Goal: Information Seeking & Learning: Learn about a topic

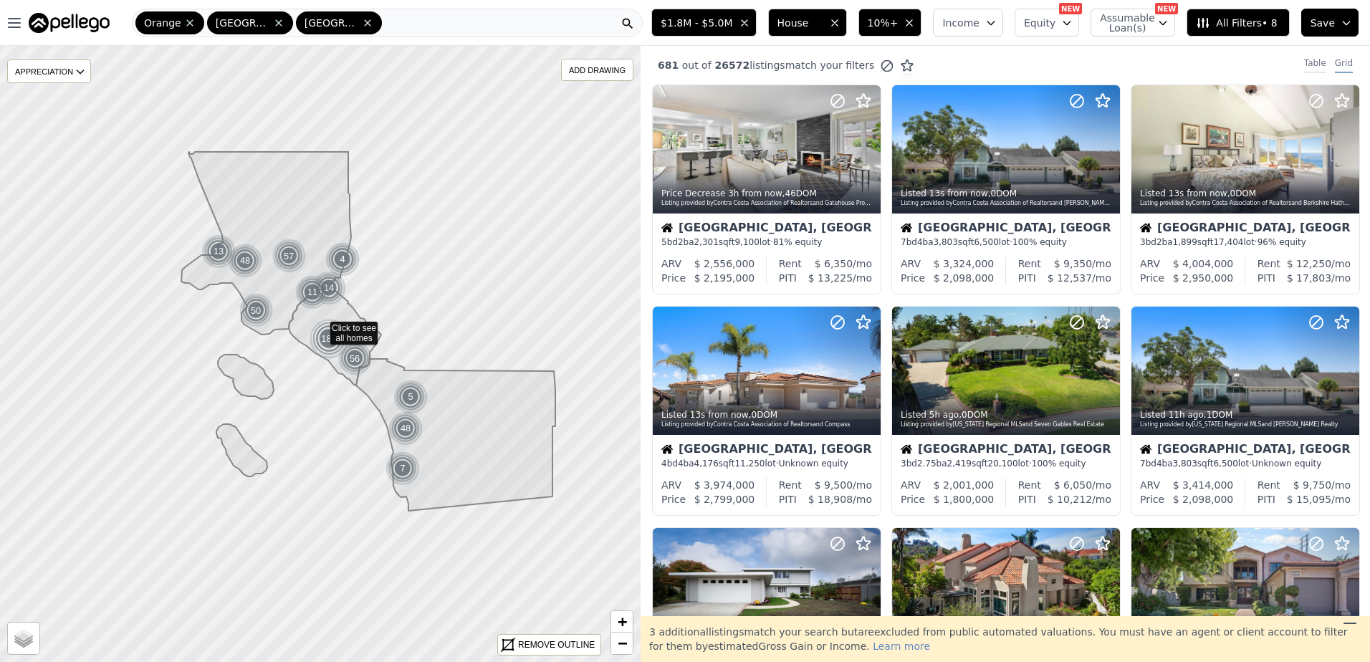
click at [1310, 62] on div "Table" at bounding box center [1315, 65] width 22 height 16
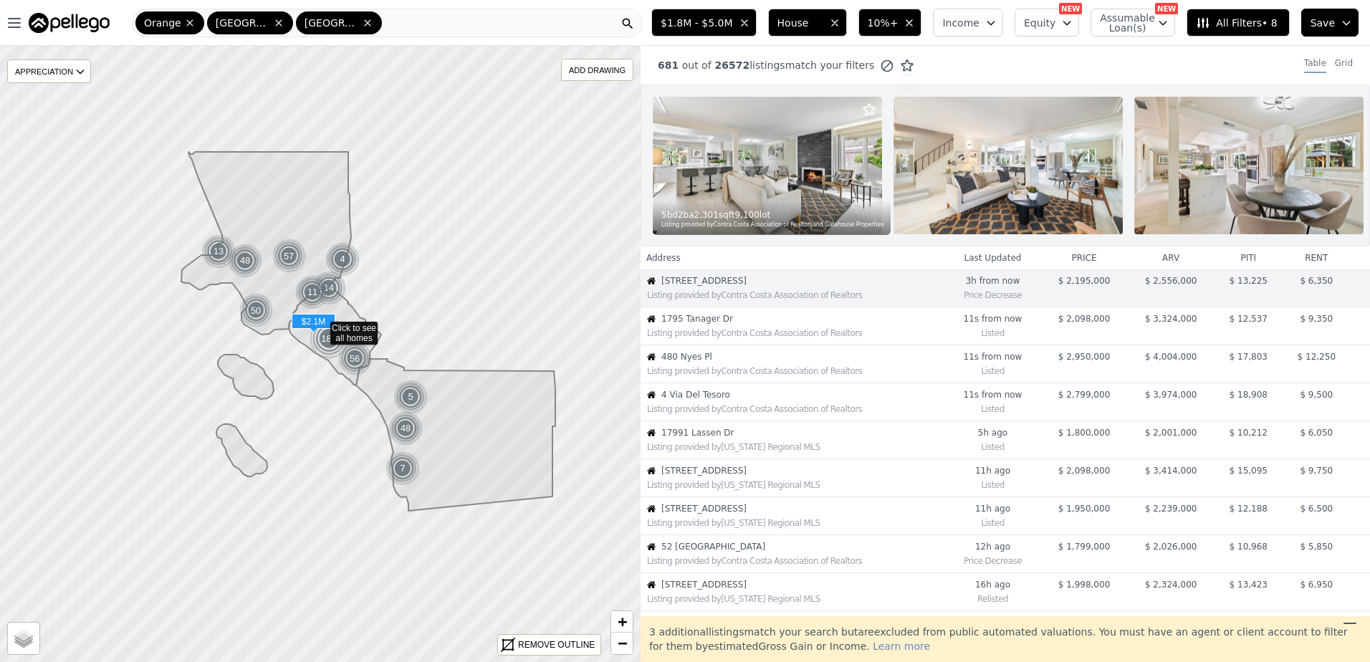
click at [733, 337] on div "Listing provided by Contra Costa Association of Realtors" at bounding box center [792, 332] width 303 height 14
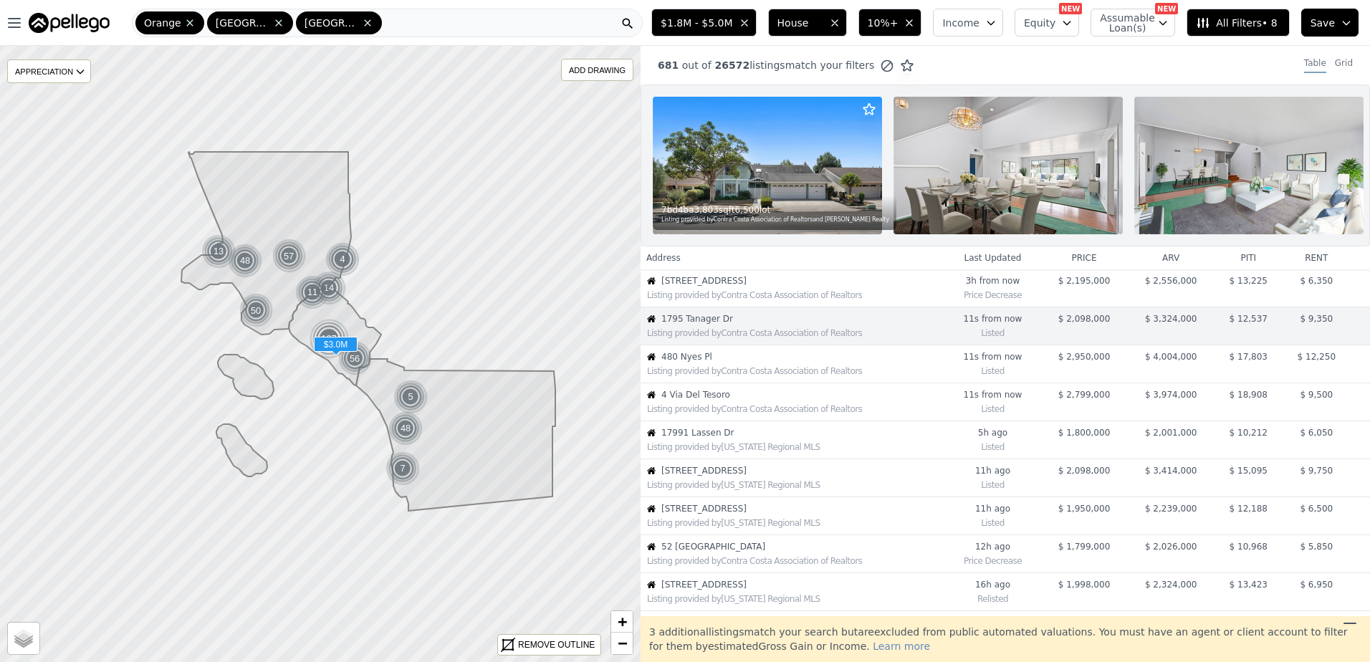
click at [773, 377] on div "Listing provided by Contra Costa Association of Realtors" at bounding box center [795, 370] width 297 height 11
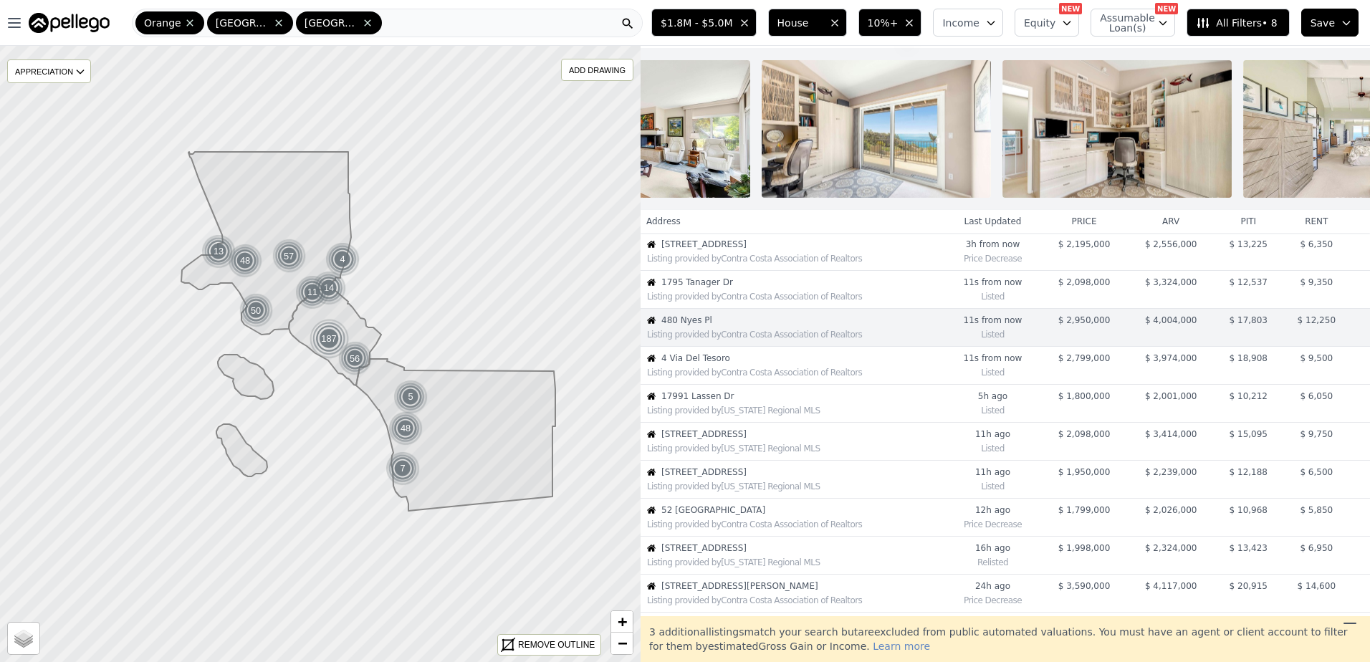
scroll to position [0, 4131]
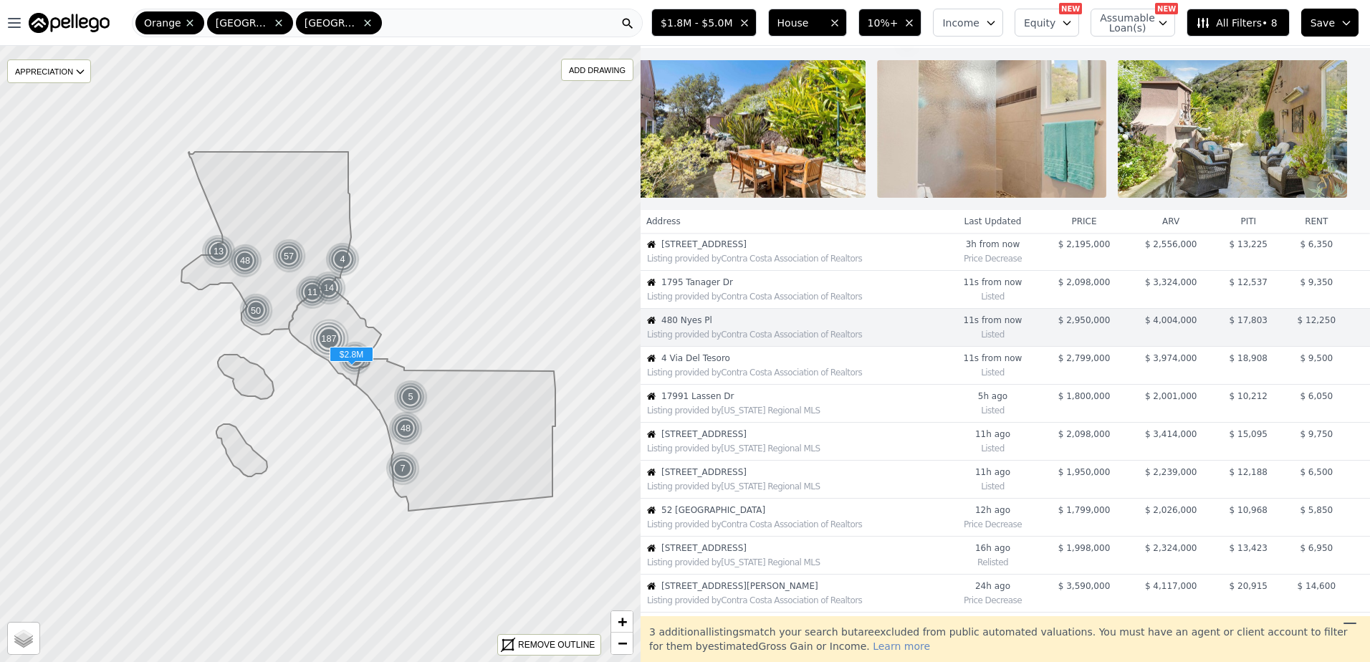
click at [736, 375] on div "Listing provided by Contra Costa Association of Realtors" at bounding box center [792, 371] width 303 height 14
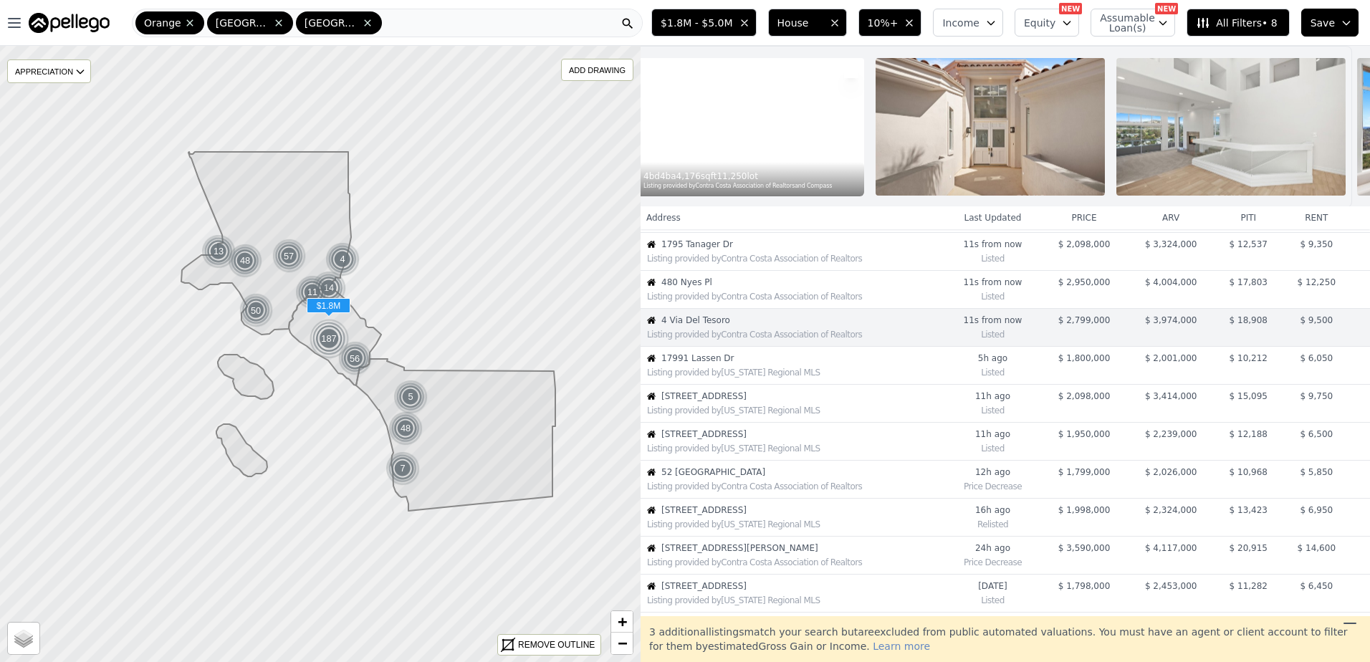
scroll to position [0, 0]
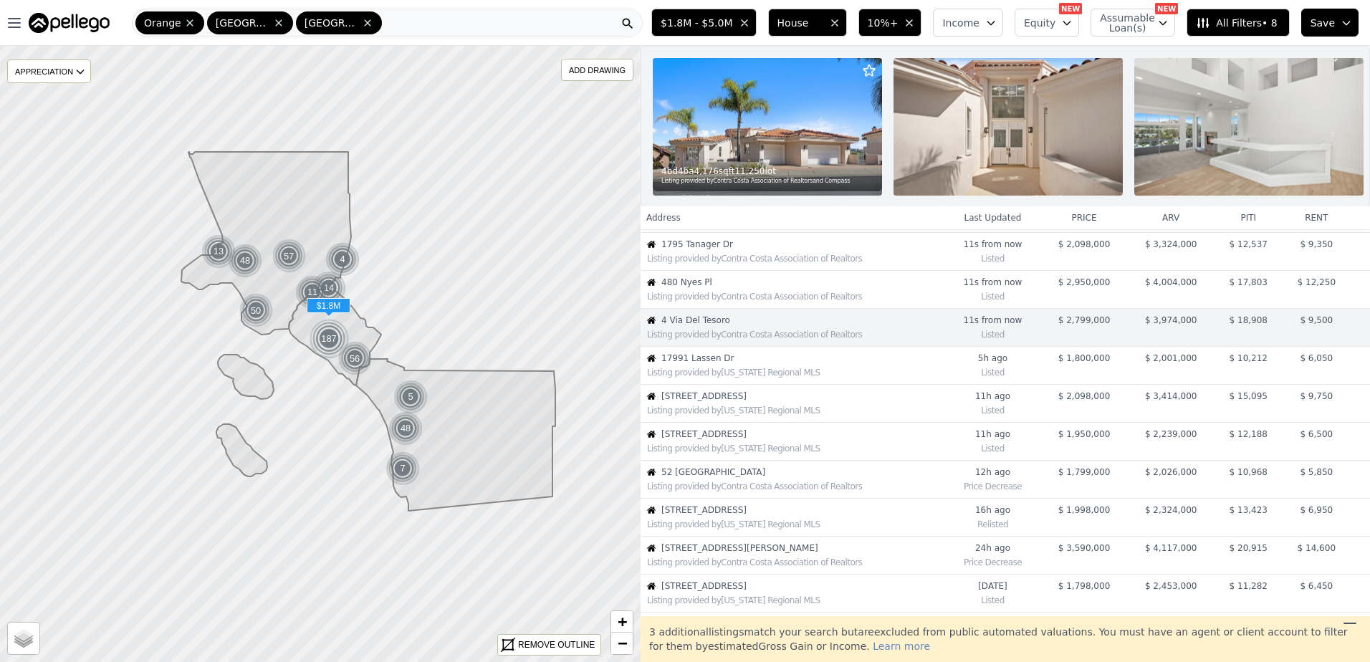
click at [713, 376] on div "Listing provided by California Regional MLS" at bounding box center [792, 371] width 303 height 14
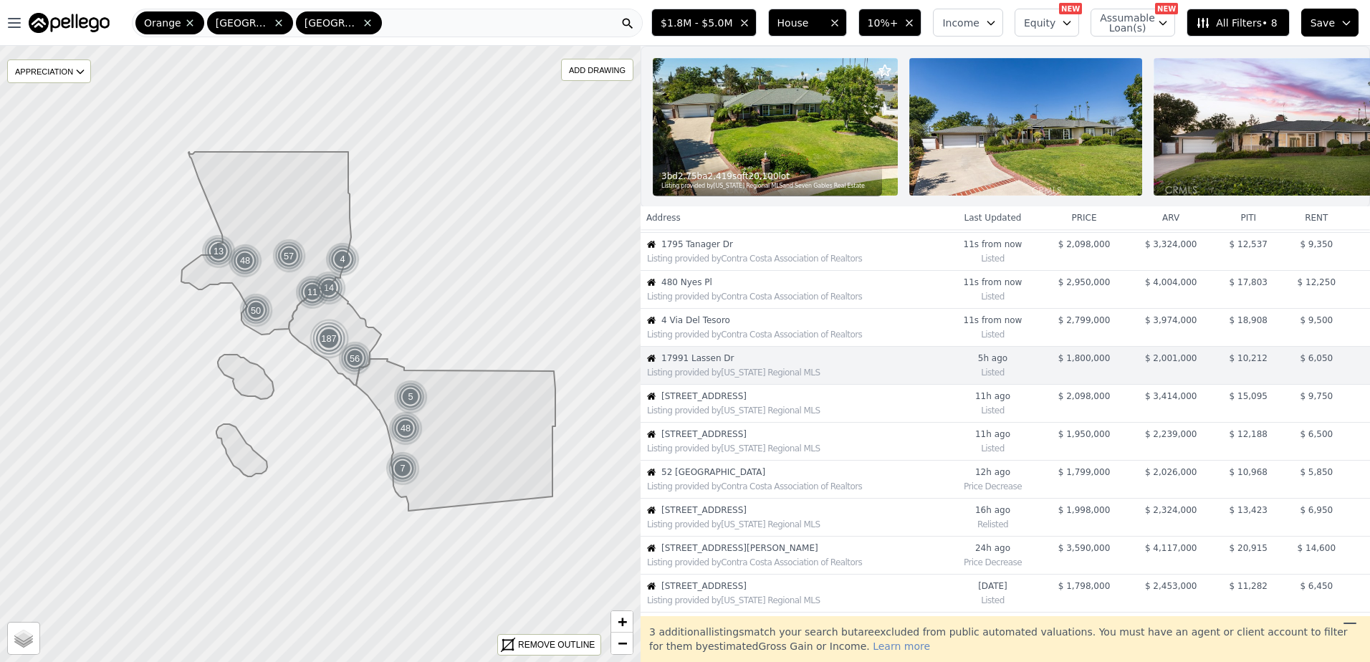
scroll to position [113, 0]
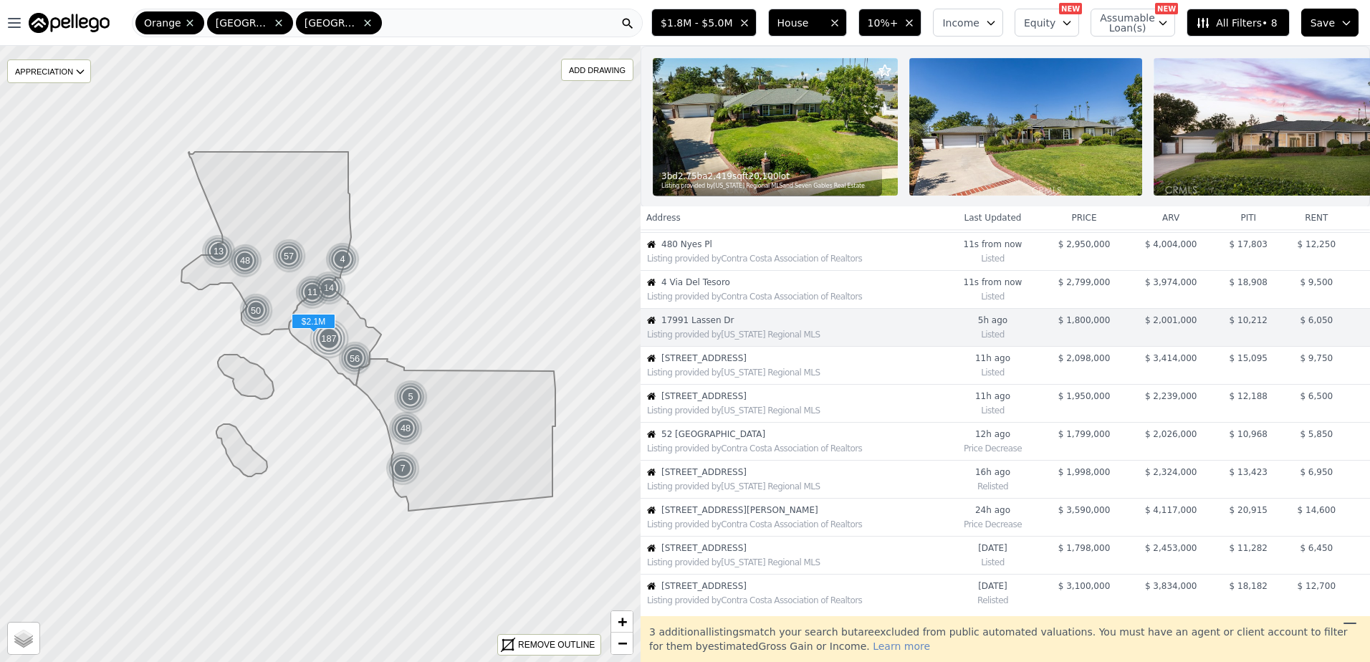
click at [726, 364] on span "1795 Tanager Drive" at bounding box center [802, 358] width 283 height 11
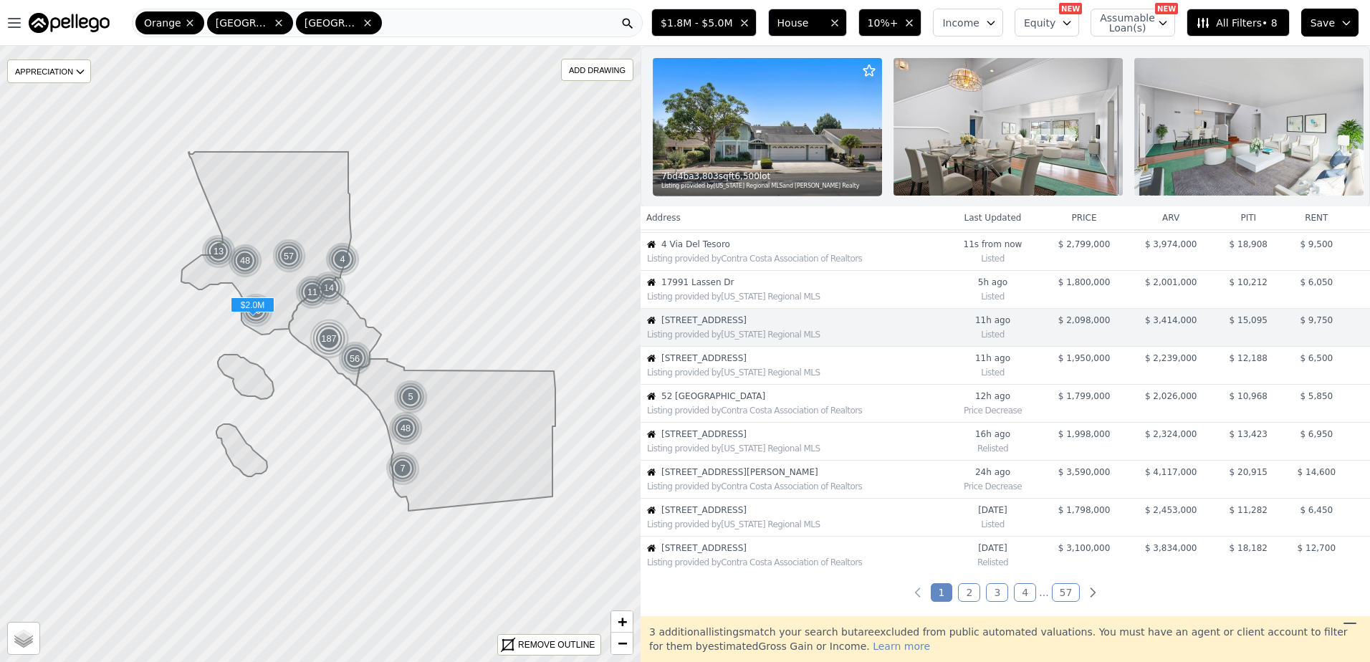
click at [726, 364] on span "28557 Blythewood Dr" at bounding box center [802, 358] width 283 height 11
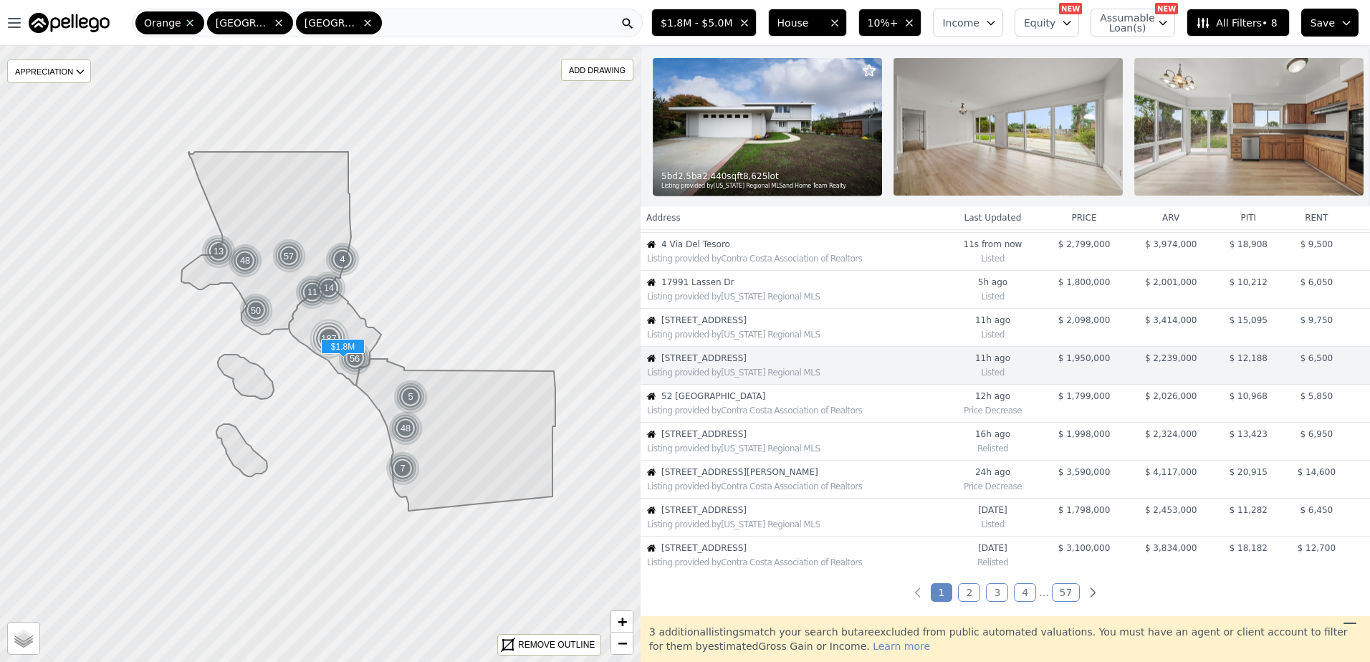
scroll to position [188, 0]
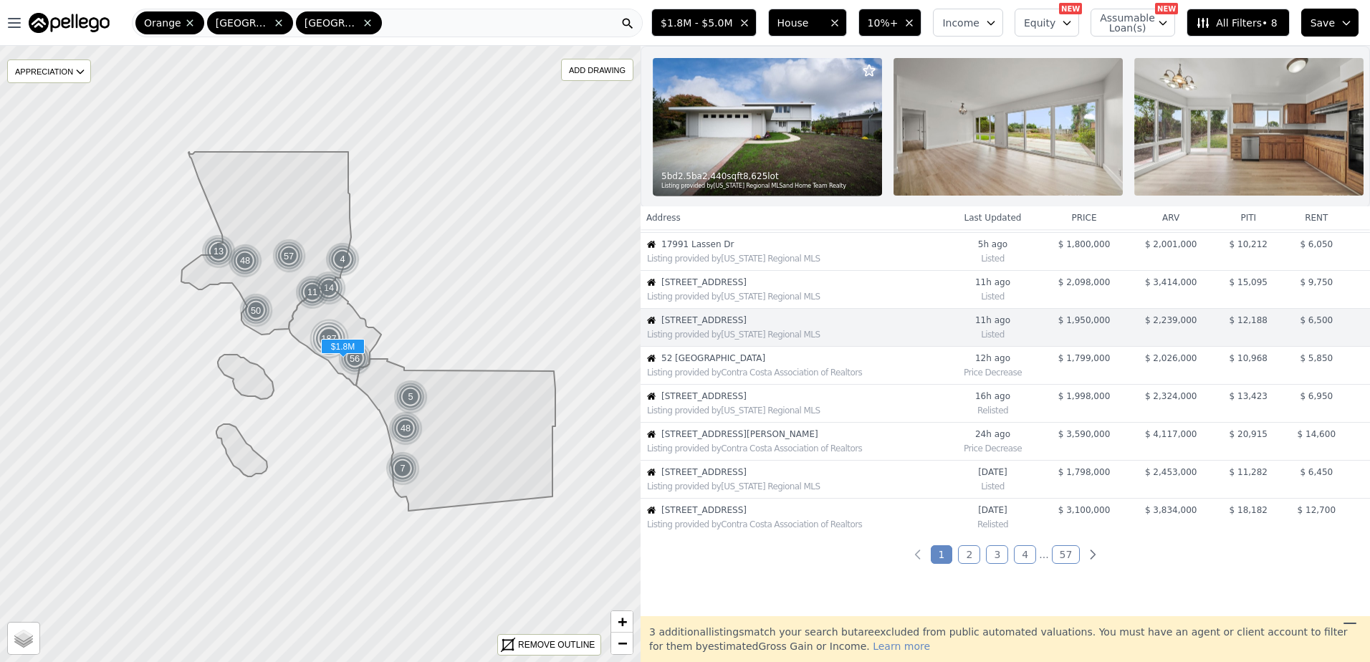
click at [727, 364] on span "52 Siena" at bounding box center [802, 358] width 283 height 11
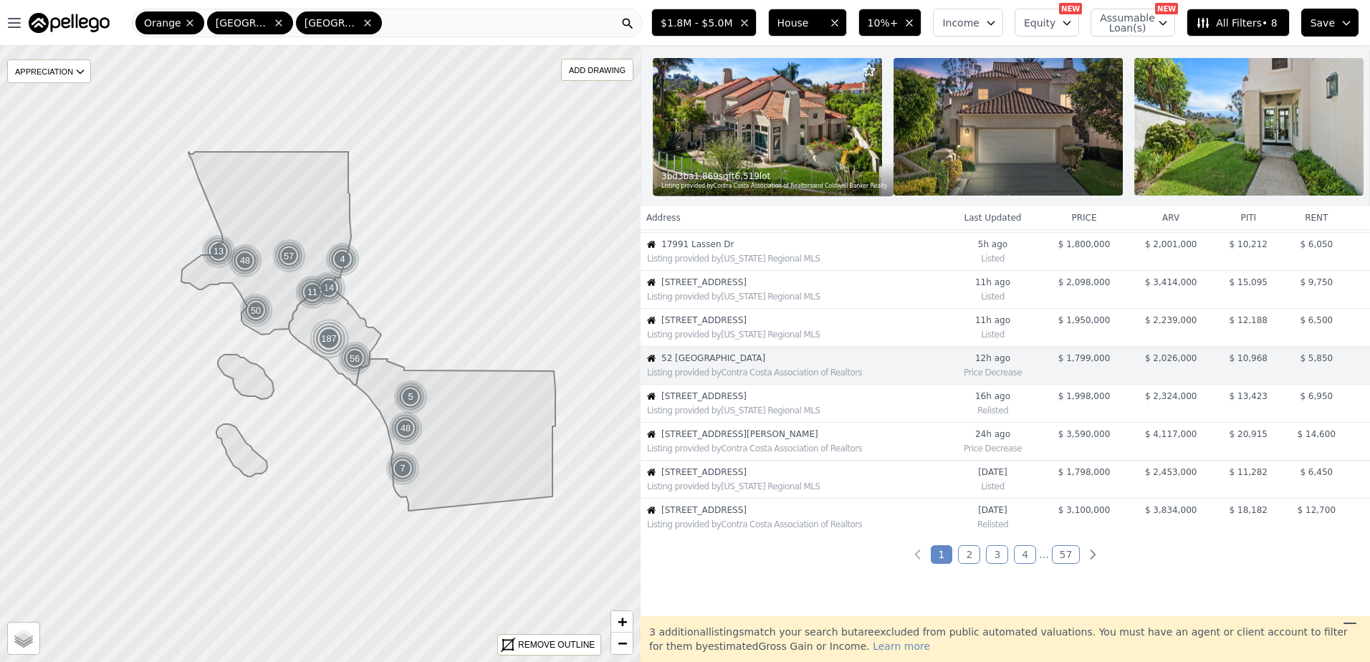
scroll to position [226, 0]
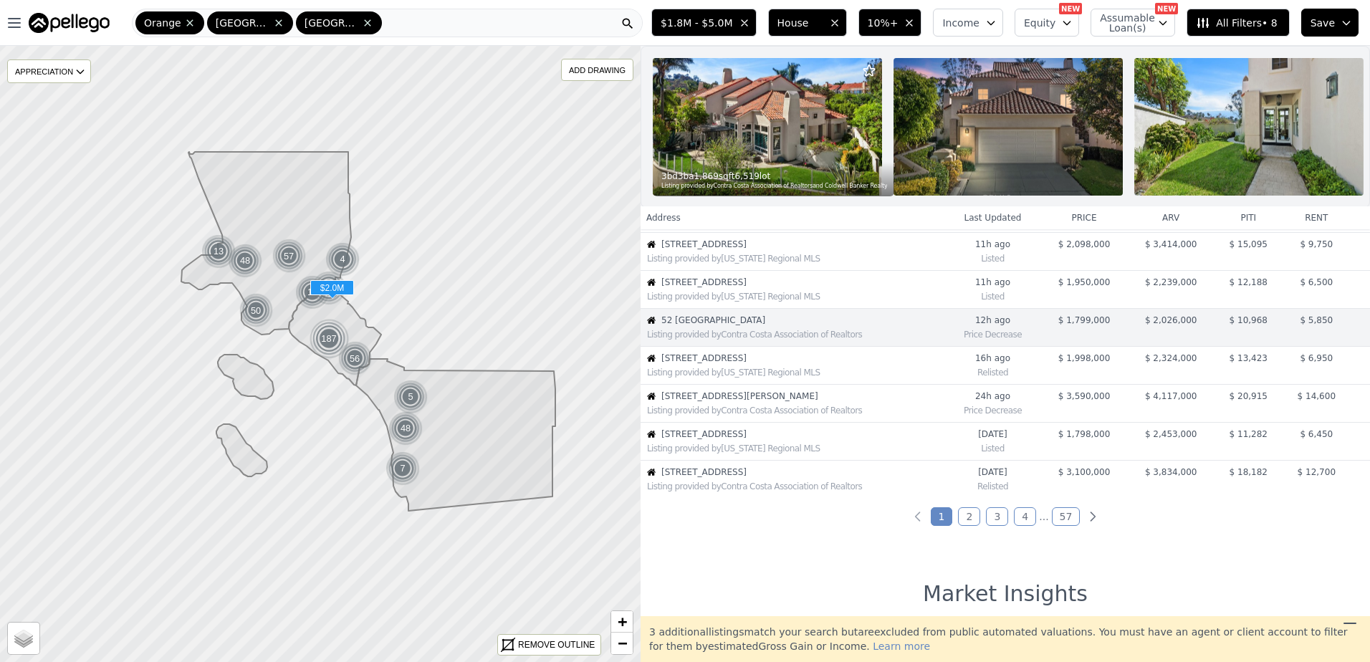
click at [753, 364] on span "19862 Le Mans Circle" at bounding box center [802, 358] width 283 height 11
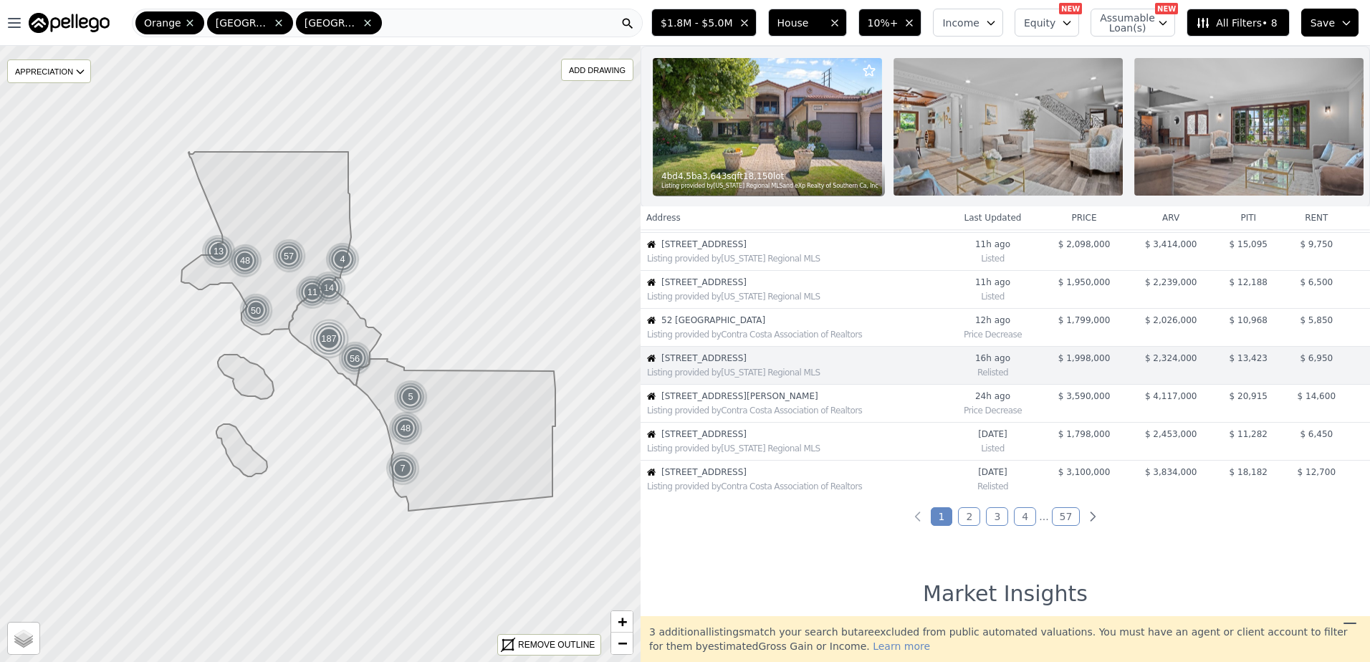
scroll to position [264, 0]
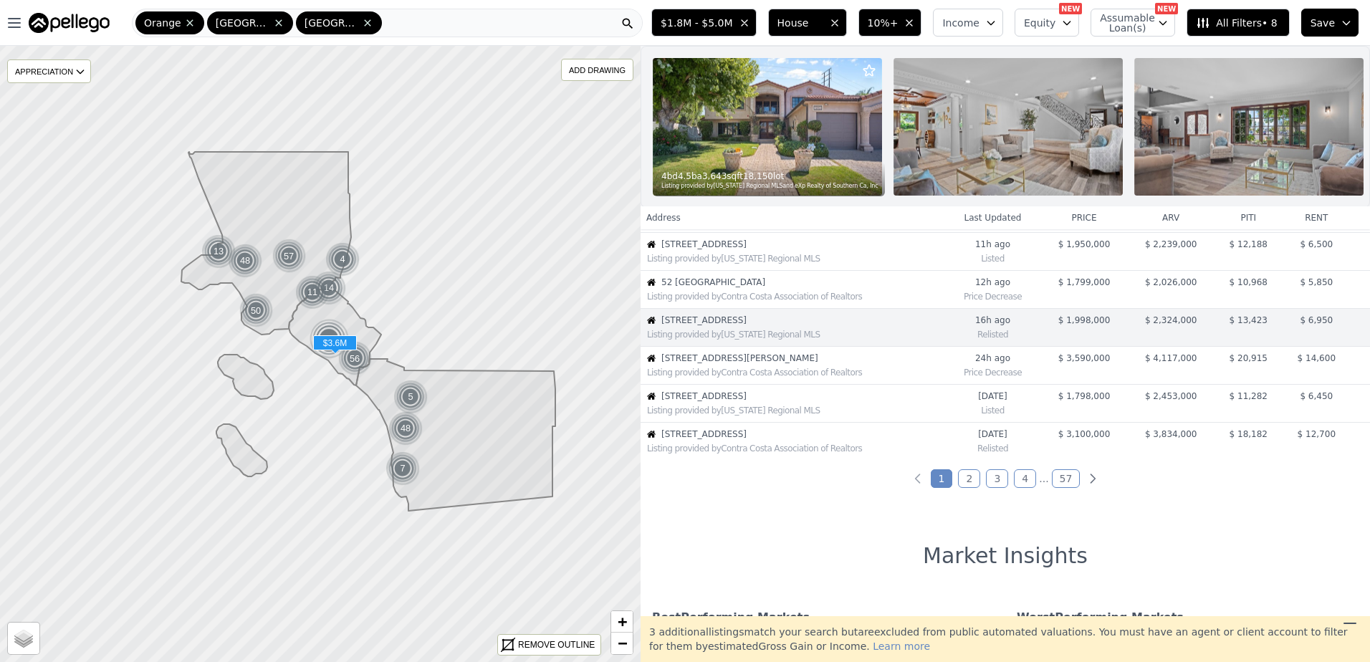
click at [736, 378] on div "Listing provided by Contra Costa Association of Realtors" at bounding box center [795, 372] width 297 height 11
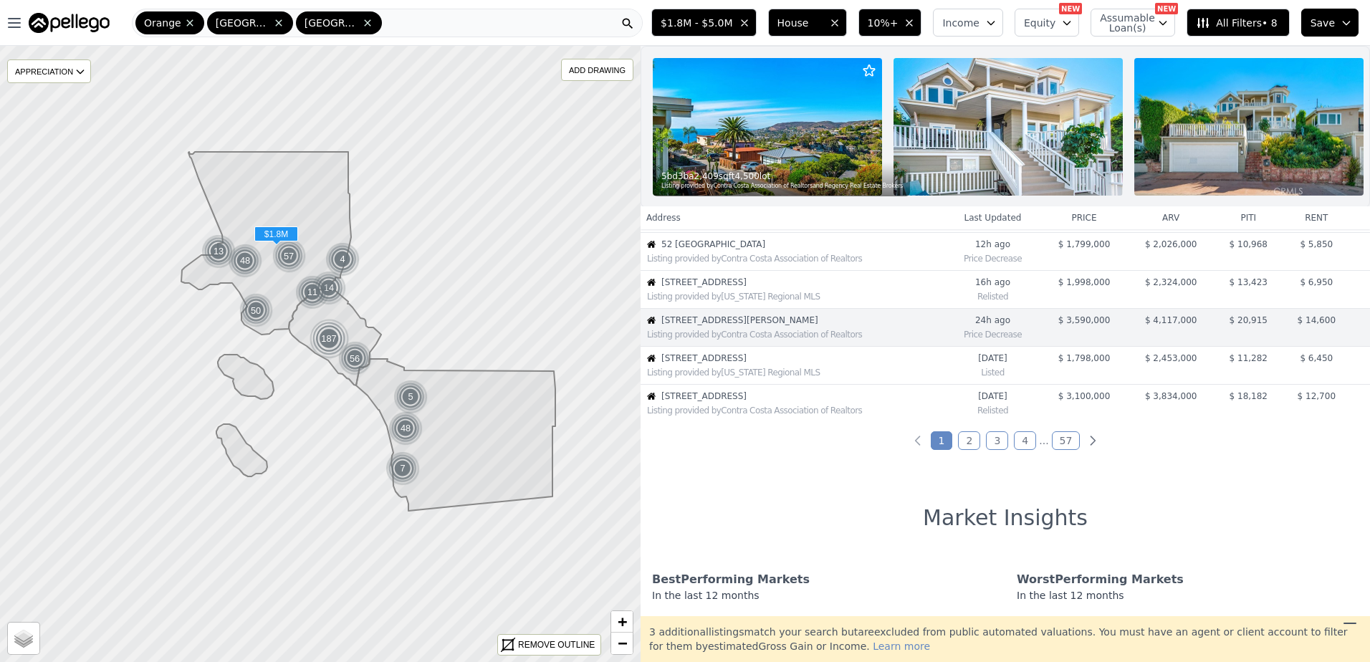
click at [743, 364] on span "5220 Palm Dr" at bounding box center [802, 358] width 283 height 11
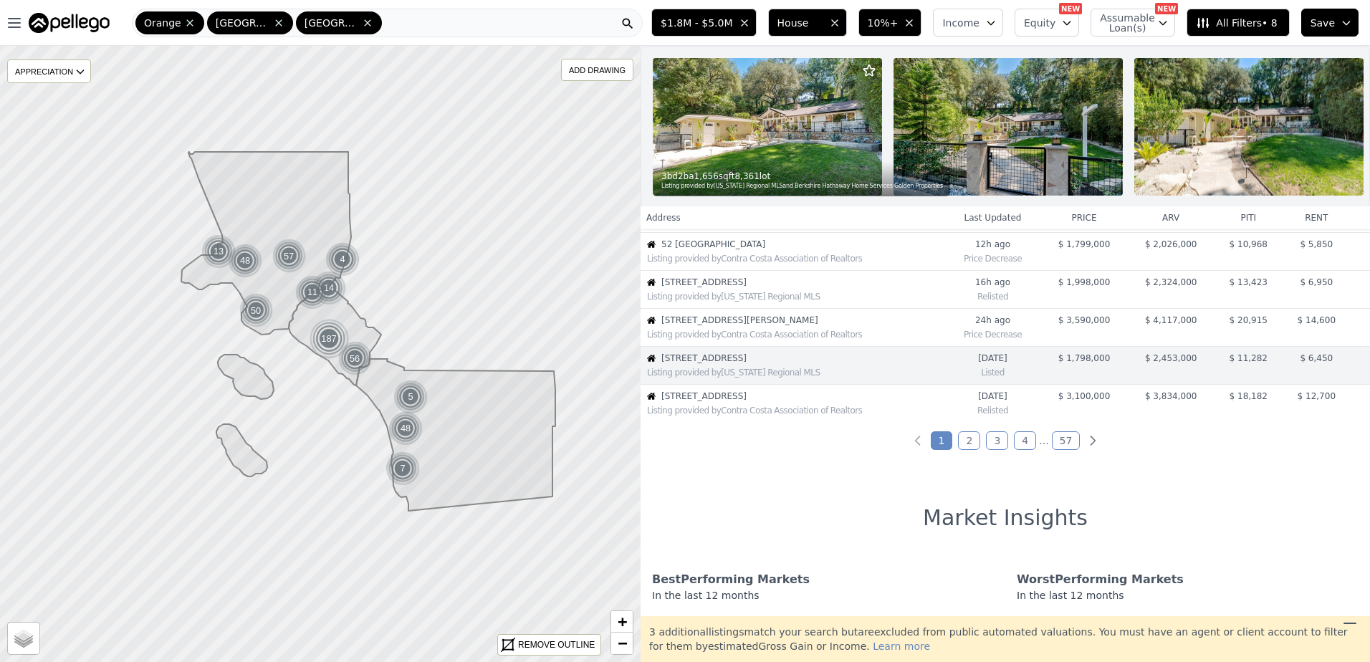
scroll to position [340, 0]
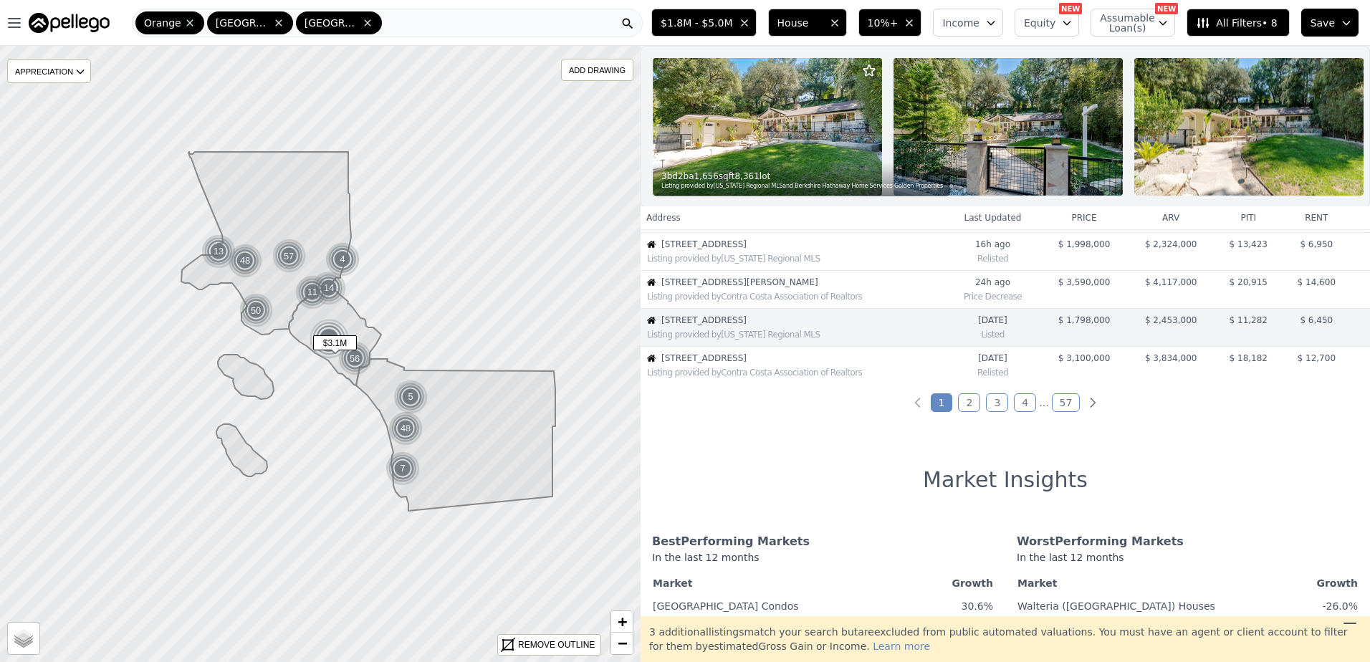
click at [717, 375] on div "Listing provided by Contra Costa Association of Realtors" at bounding box center [792, 371] width 303 height 14
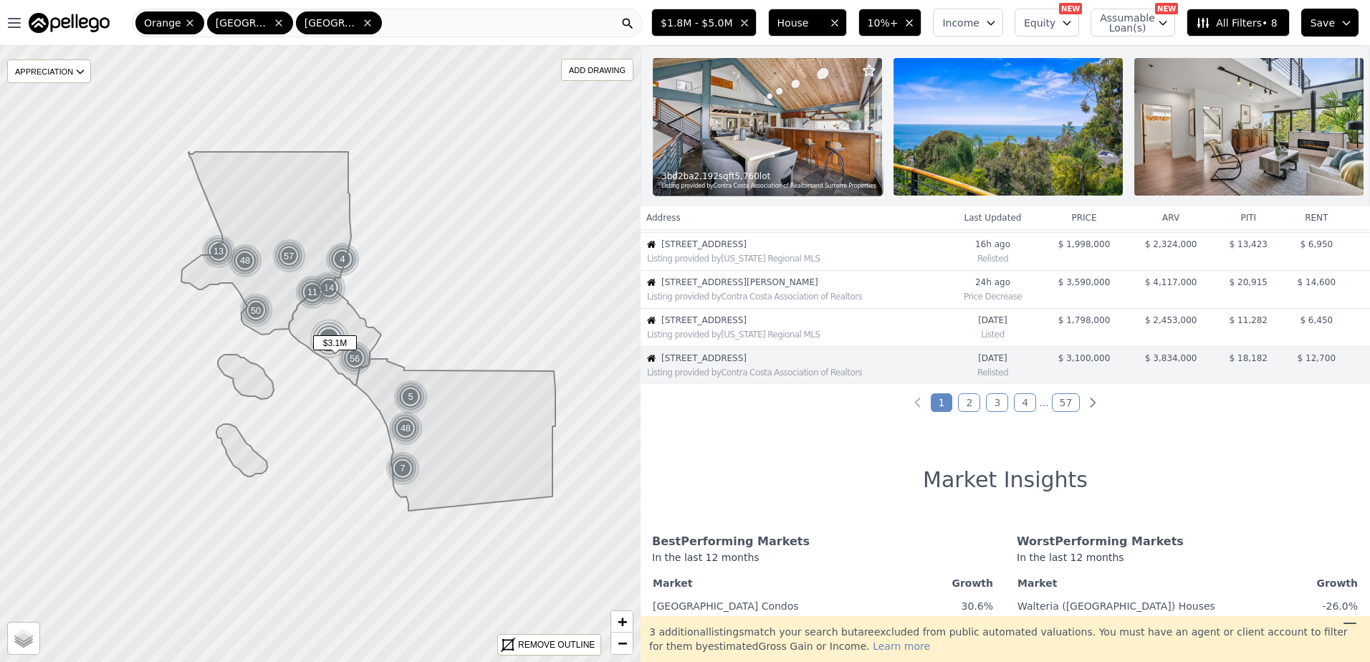
scroll to position [378, 0]
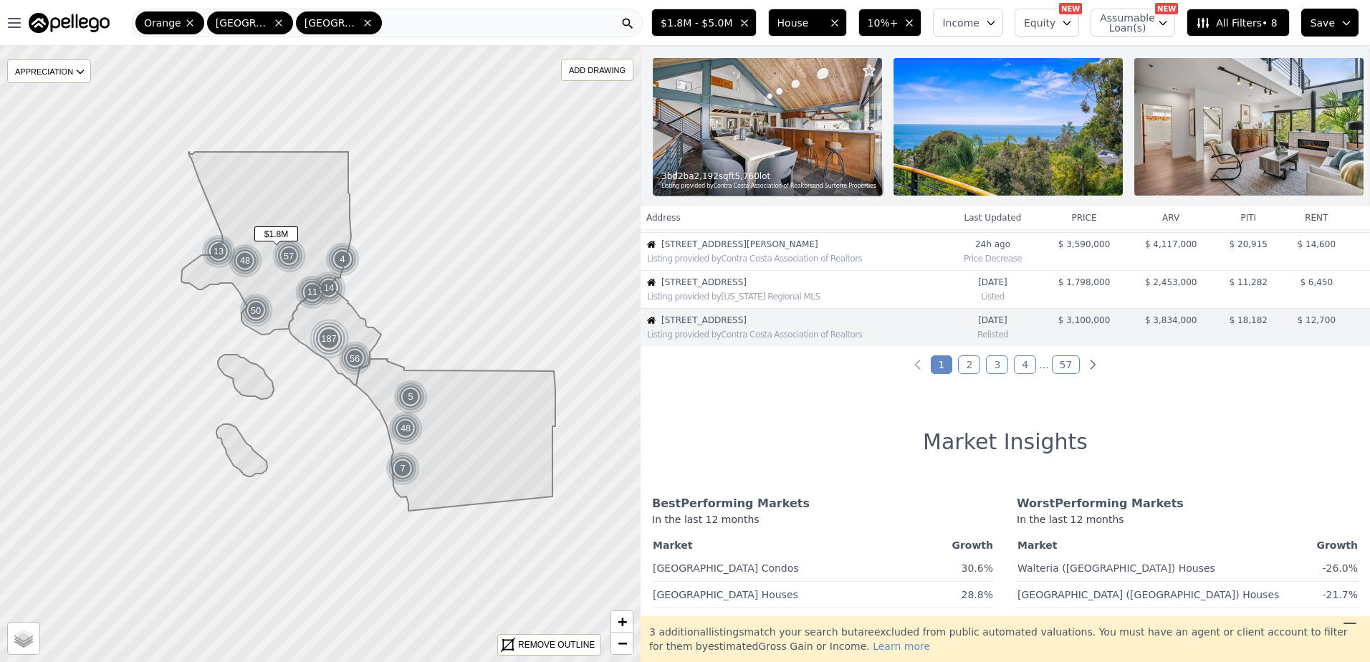
click at [719, 288] on span "5220 Palm Dr" at bounding box center [802, 282] width 283 height 11
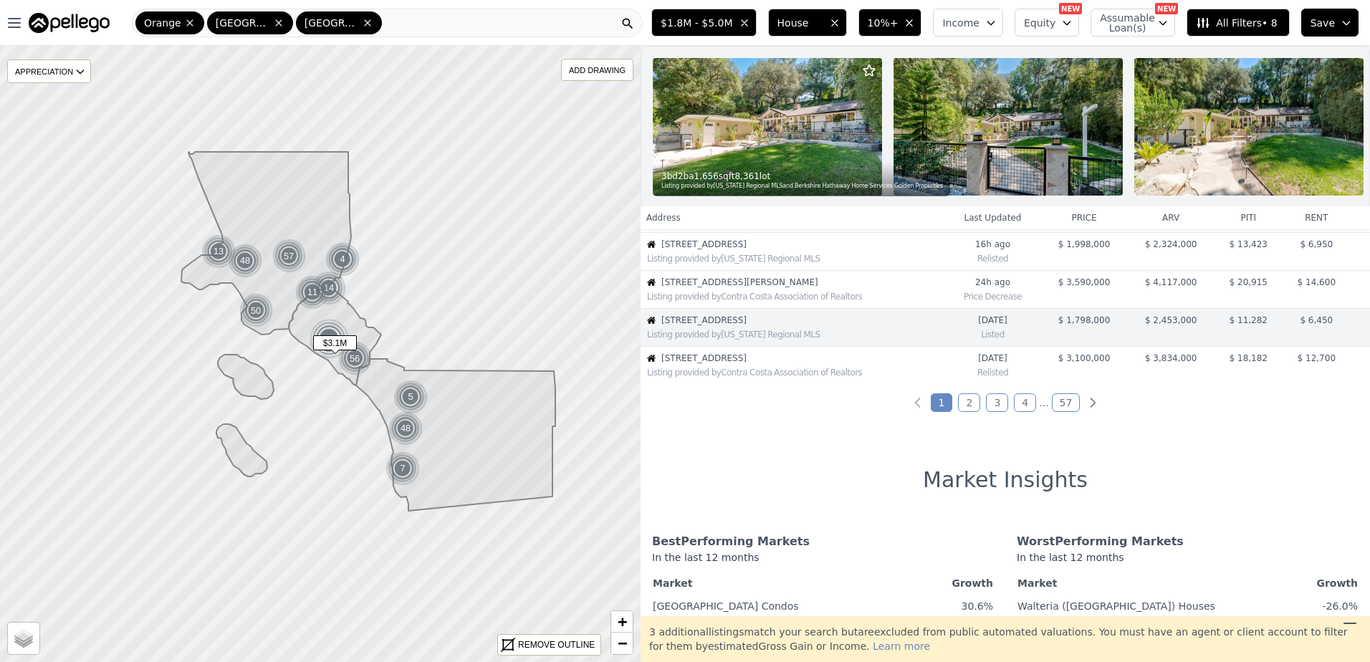
click at [750, 378] on div "Listing provided by Contra Costa Association of Realtors" at bounding box center [795, 372] width 297 height 11
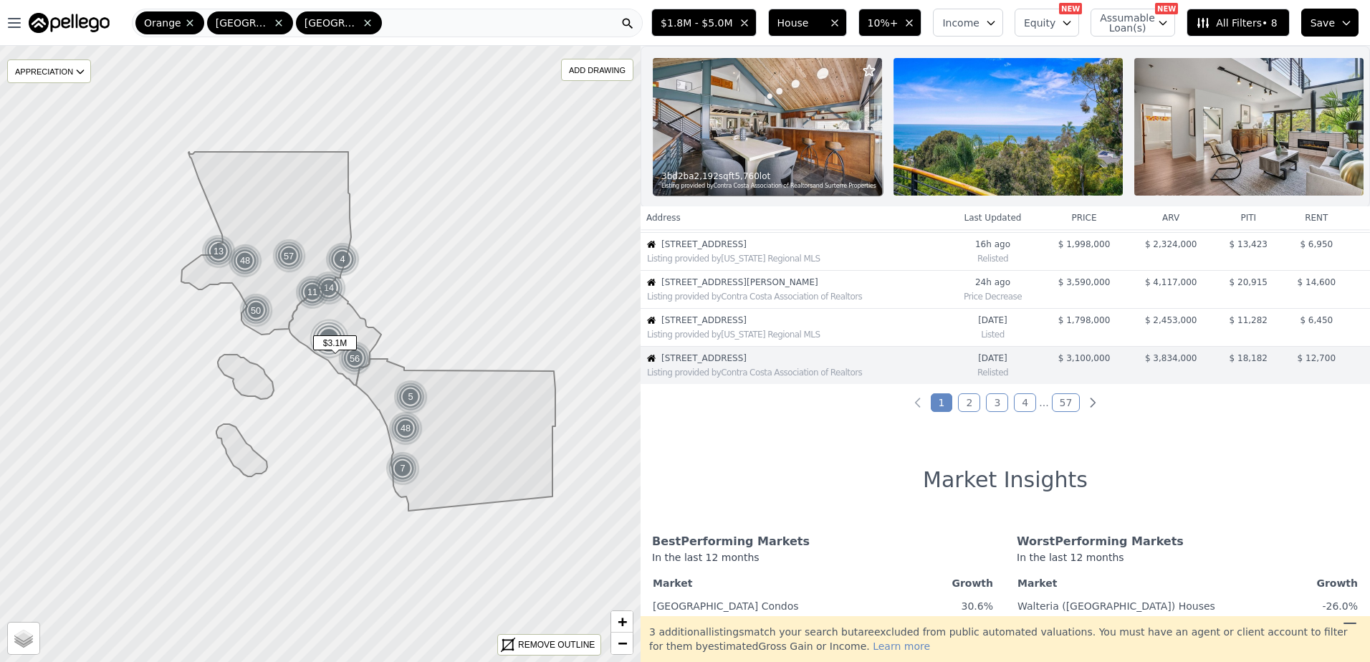
scroll to position [378, 0]
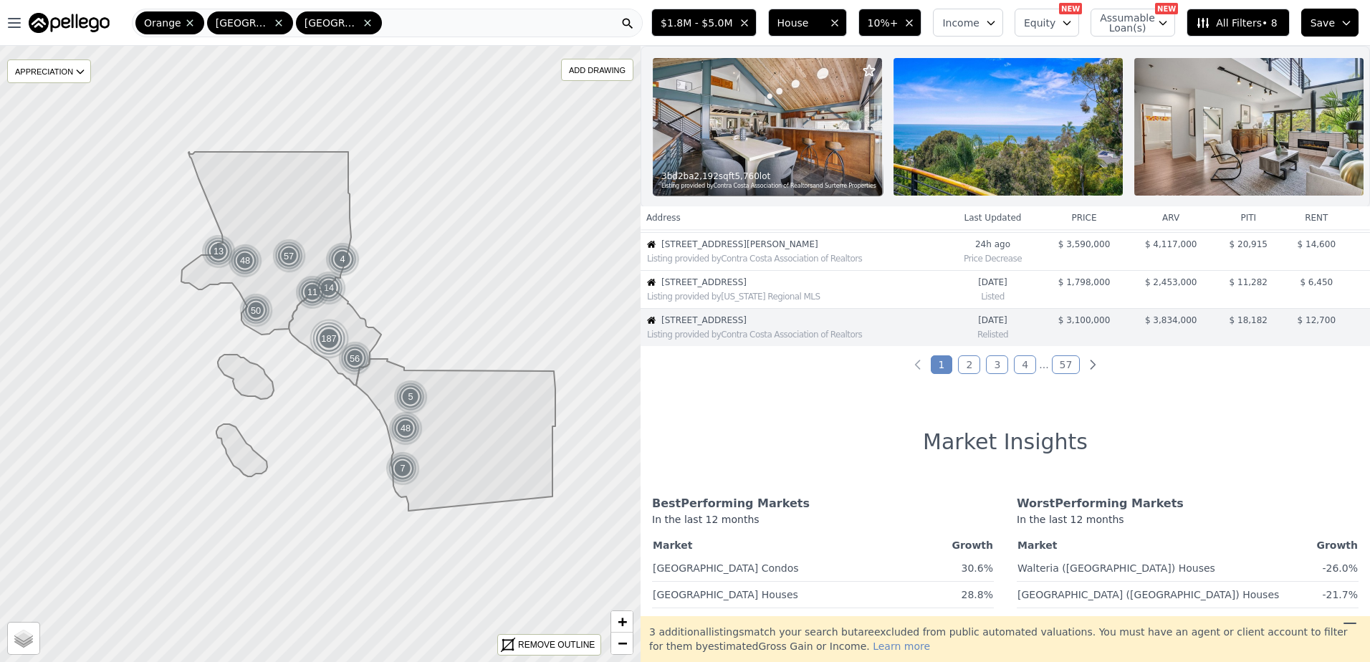
click at [970, 374] on link "2" at bounding box center [969, 364] width 22 height 19
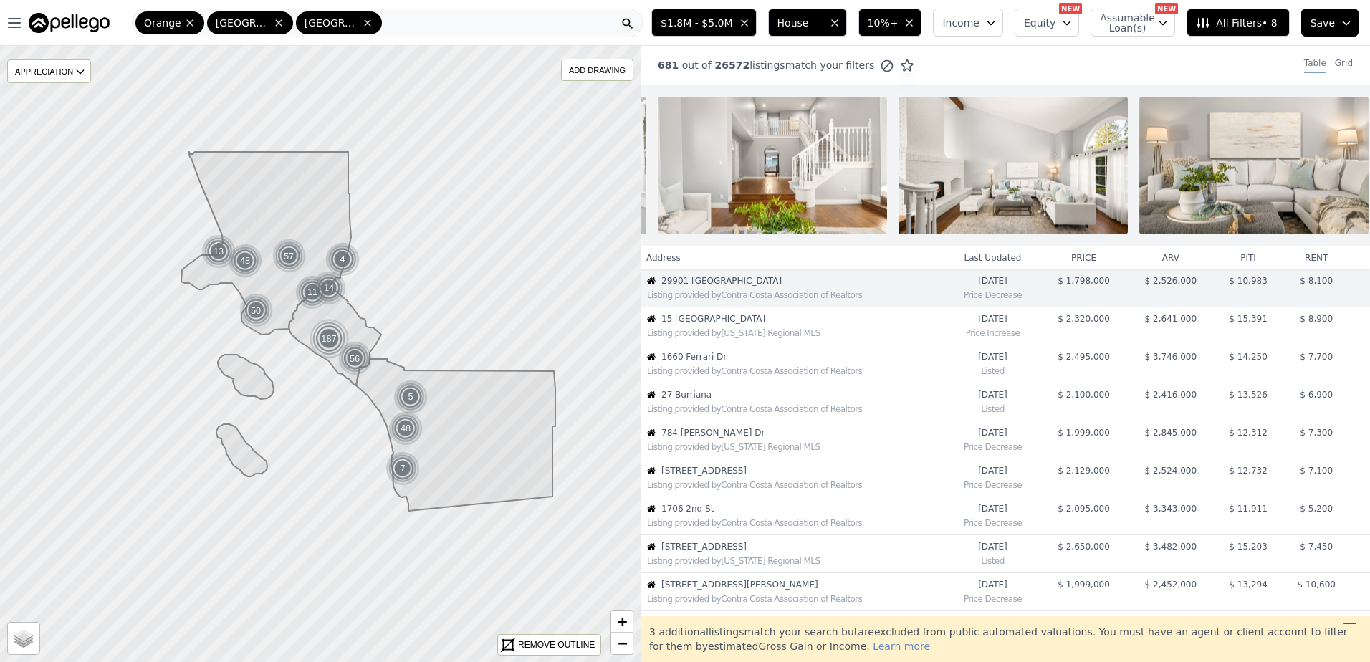
scroll to position [0, 0]
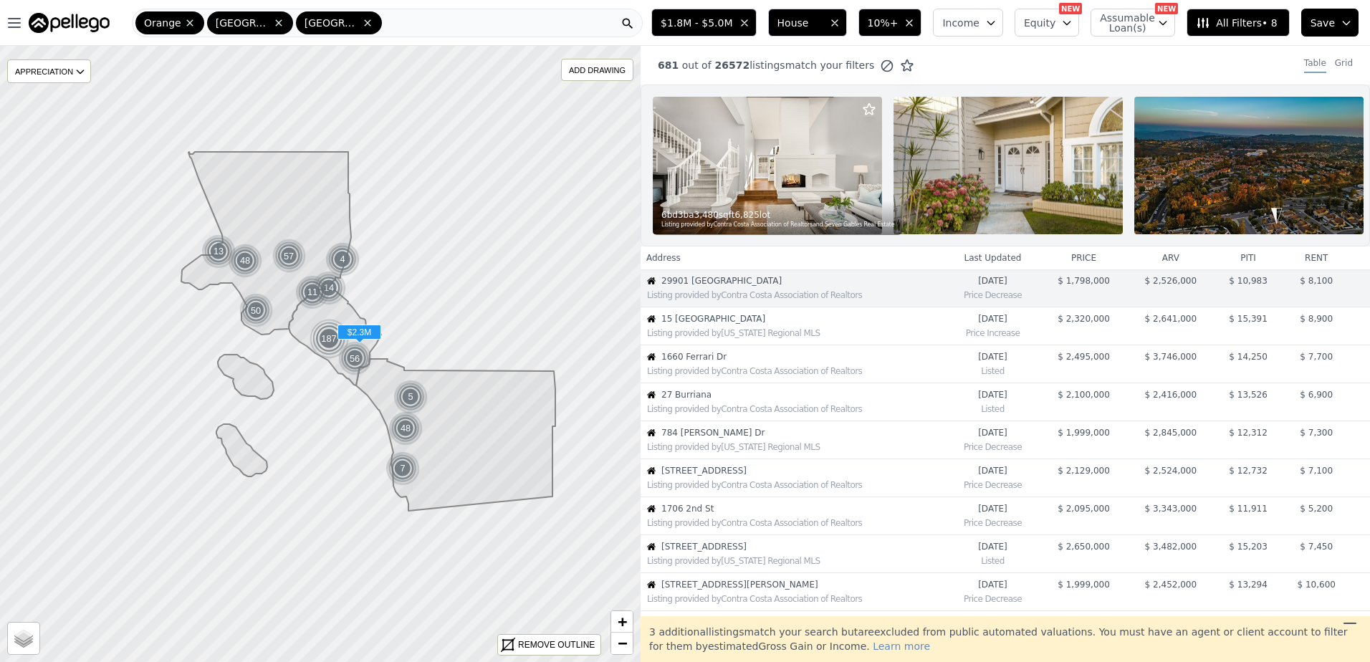
click at [732, 325] on span "15 Pebble Beach" at bounding box center [802, 318] width 283 height 11
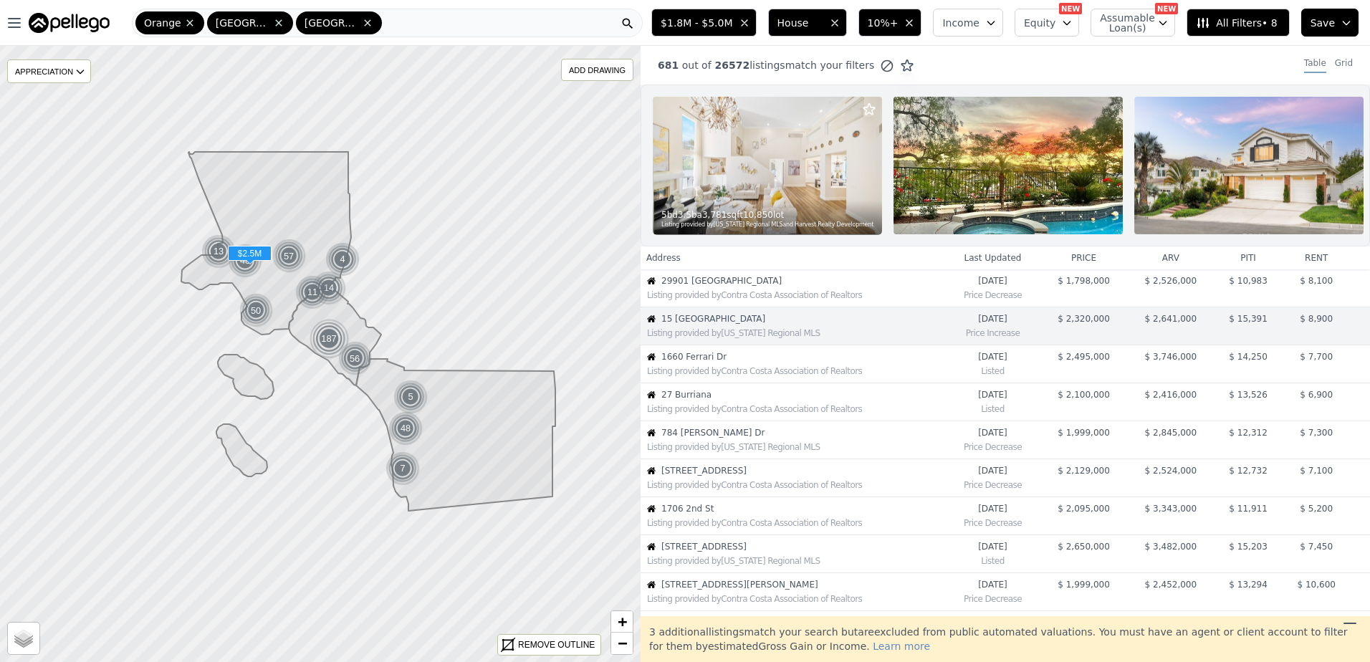
click at [712, 376] on div "Listing provided by Contra Costa Association of Realtors" at bounding box center [792, 370] width 303 height 14
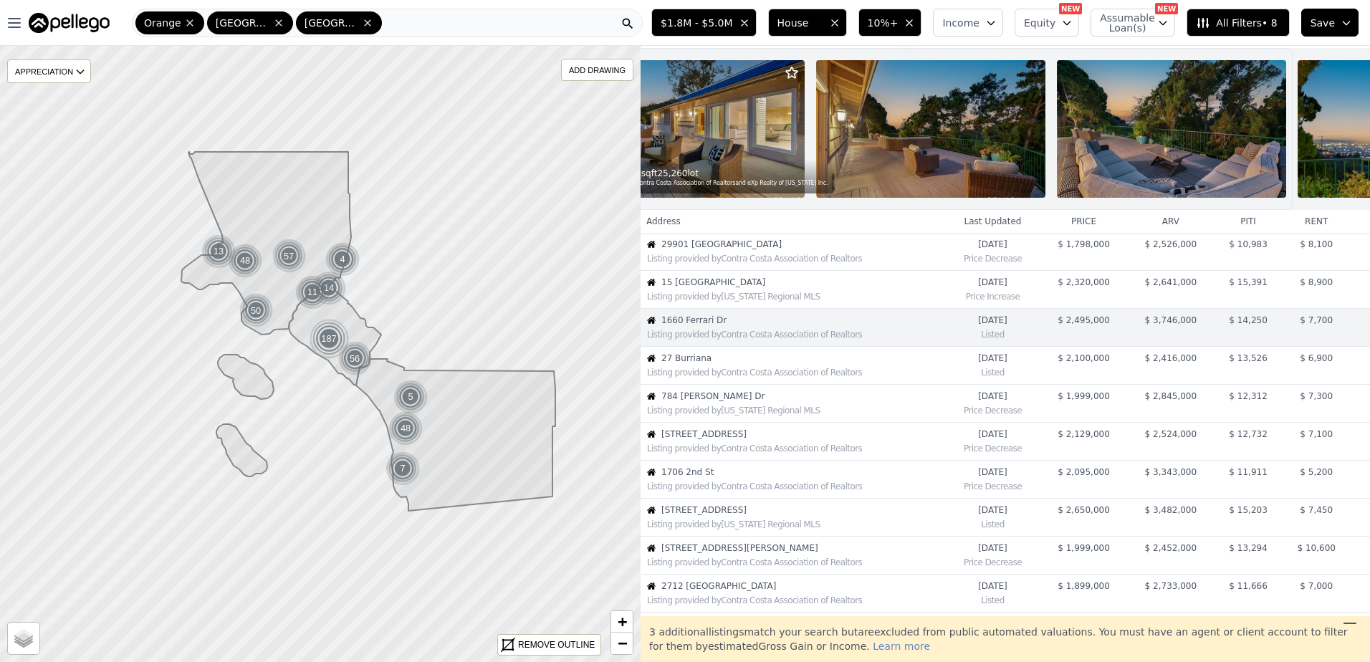
scroll to position [0, 72]
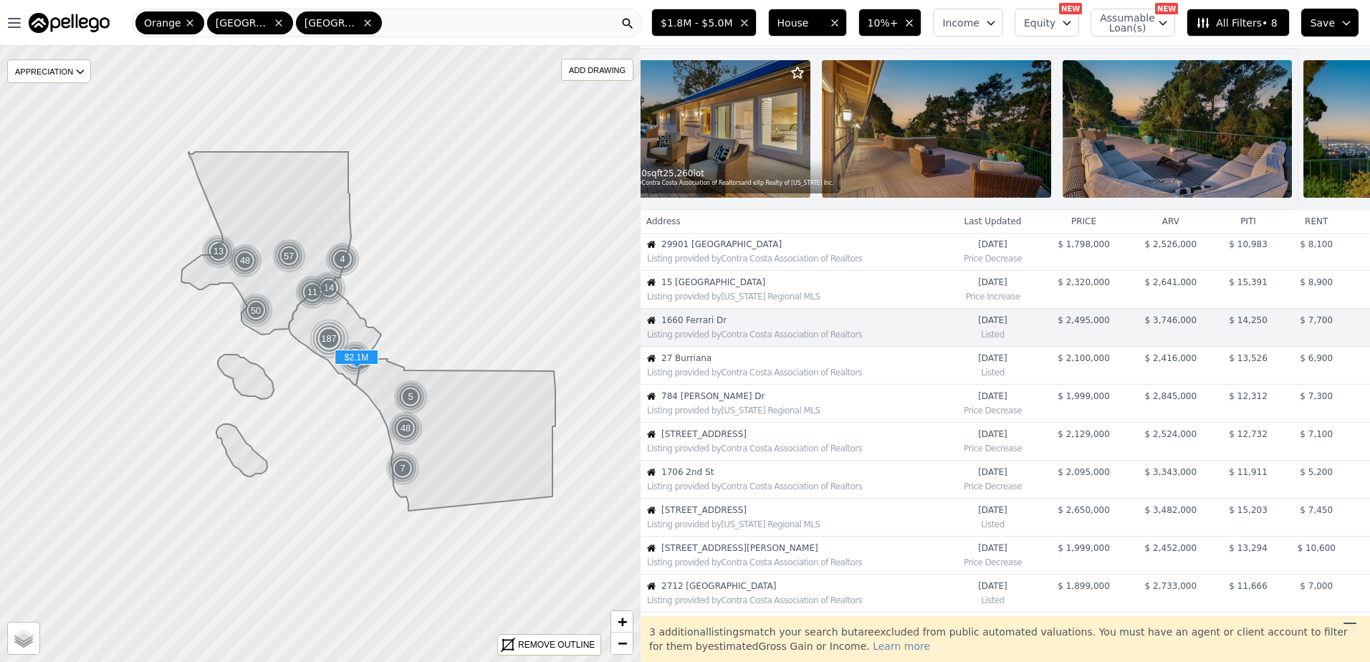
click at [706, 375] on td "27 Burriana Listing provided by Contra Costa Association of Realtors" at bounding box center [793, 366] width 305 height 38
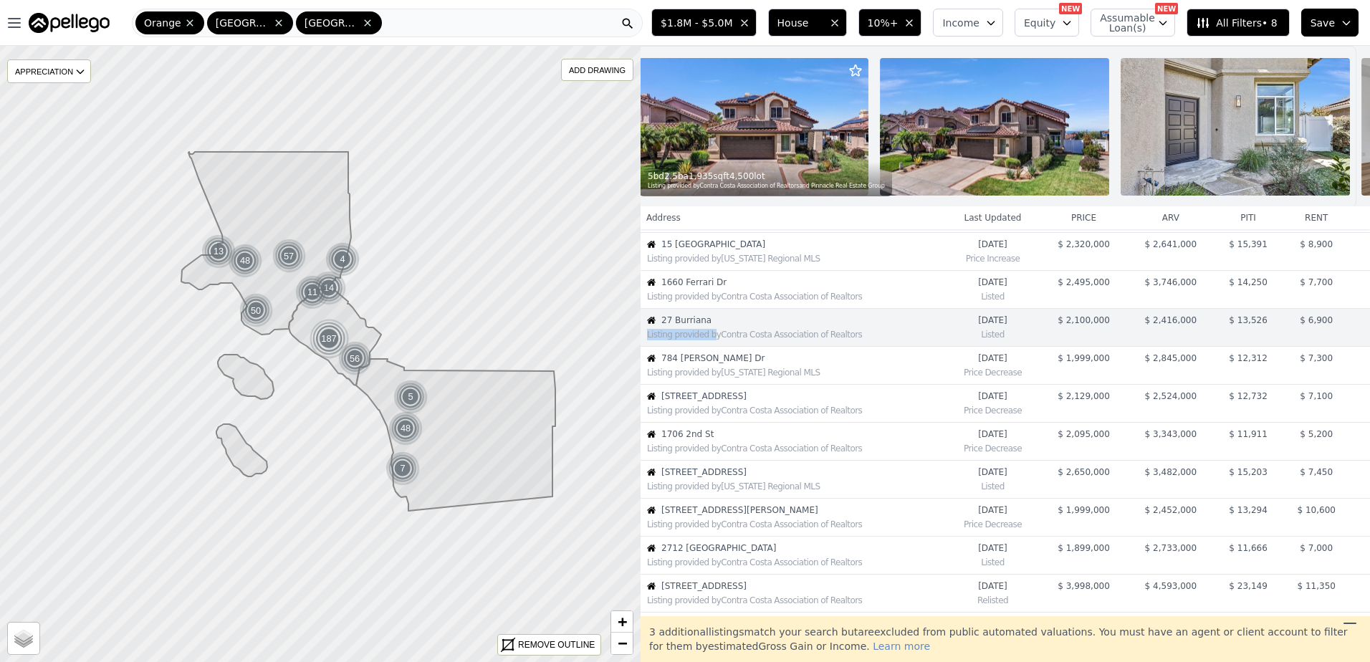
scroll to position [0, 0]
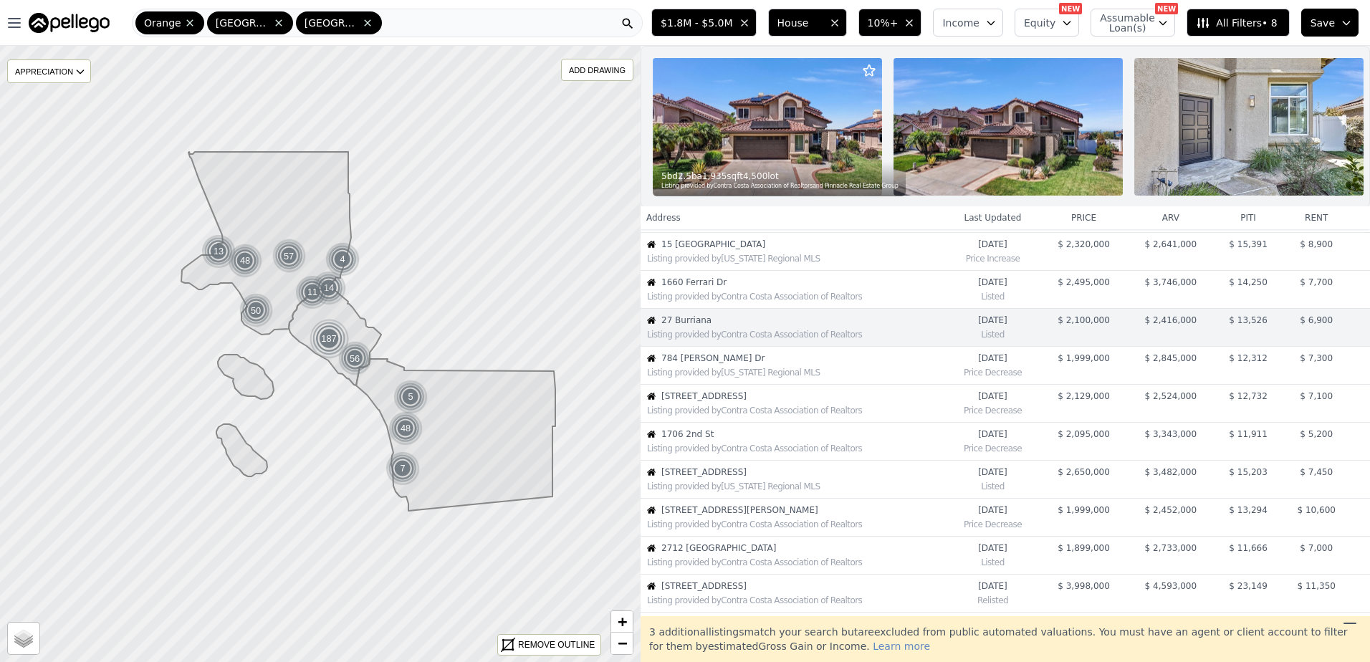
click at [701, 378] on div "Listing provided by California Regional MLS" at bounding box center [795, 372] width 297 height 11
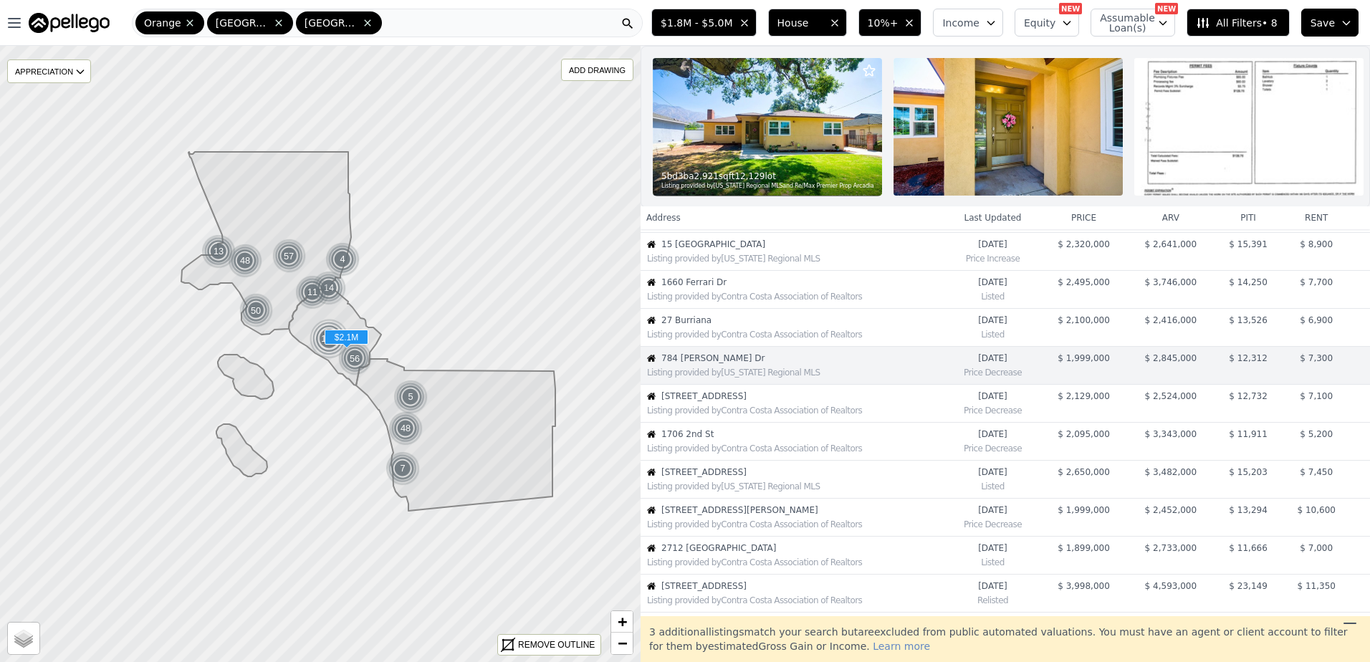
scroll to position [113, 0]
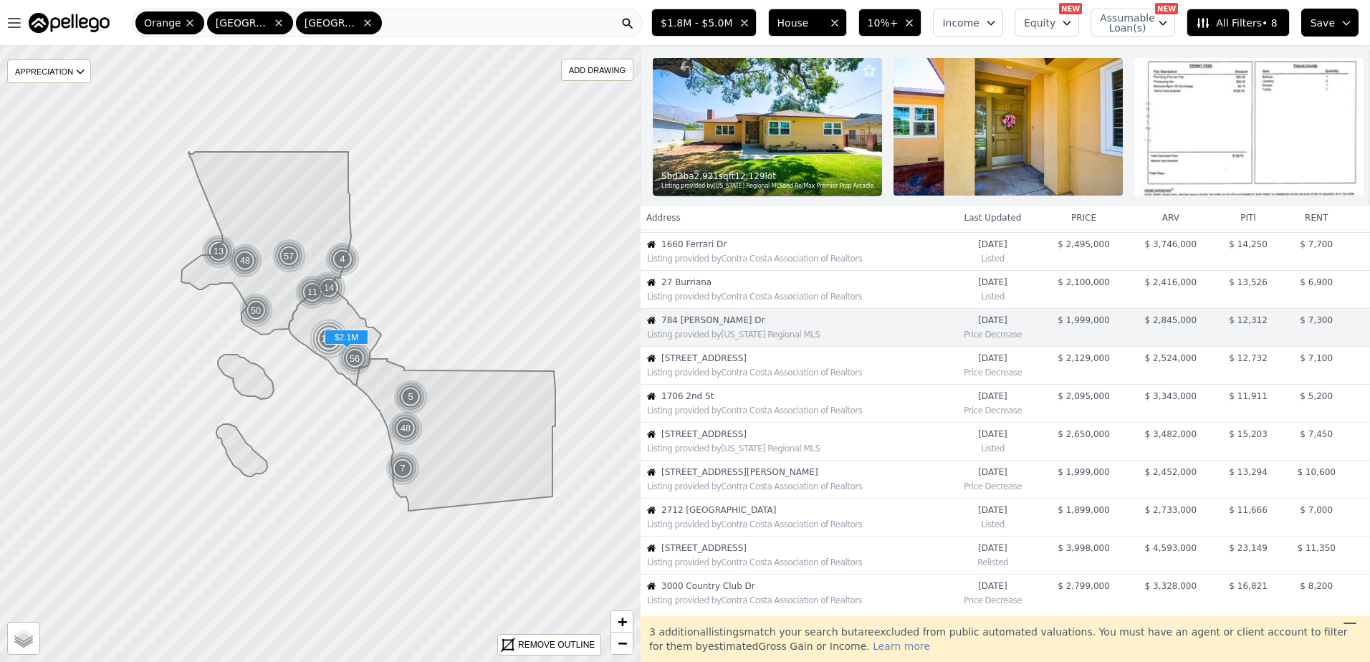
click at [725, 378] on div "Listing provided by Contra Costa Association of Realtors" at bounding box center [795, 372] width 297 height 11
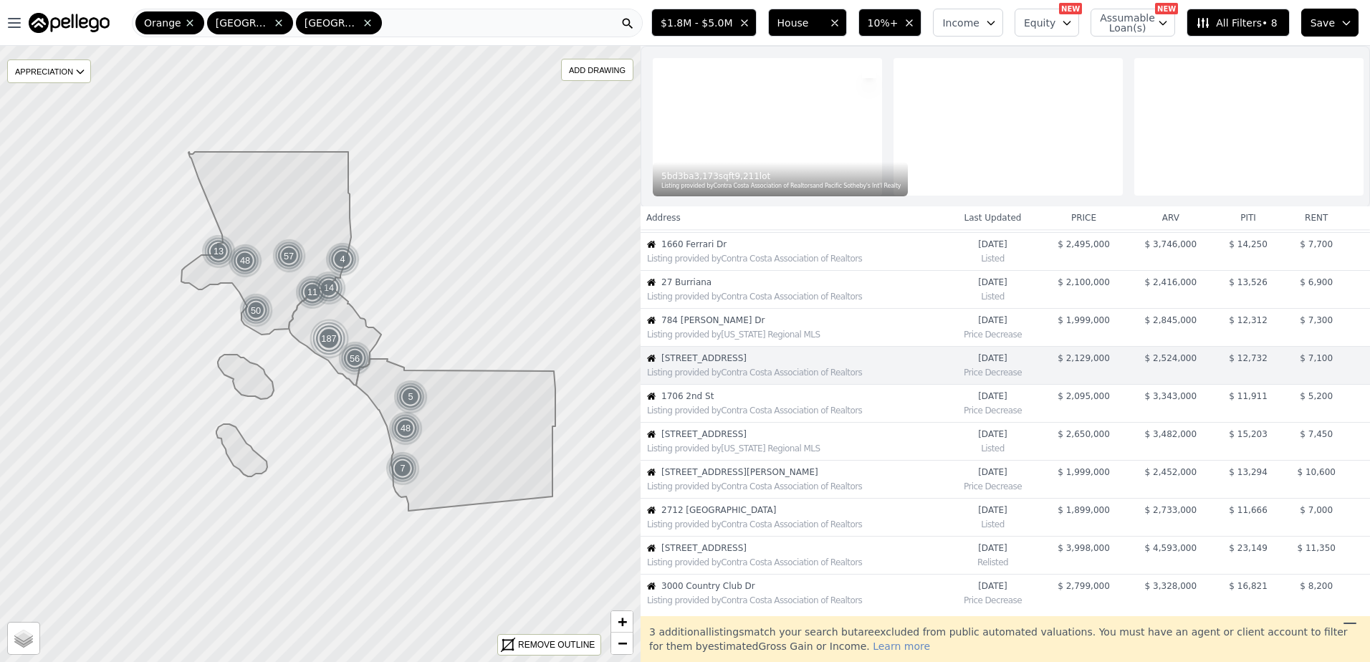
scroll to position [150, 0]
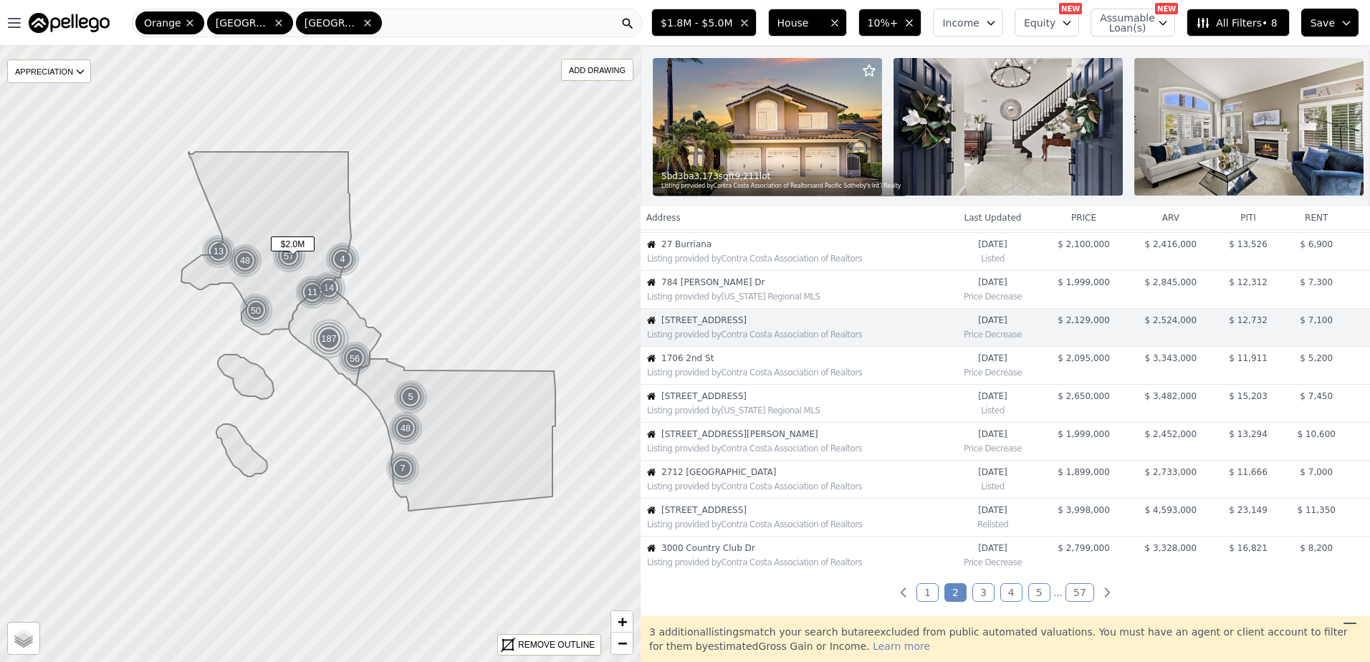
click at [706, 288] on span "784 Eaton Dr" at bounding box center [802, 282] width 283 height 11
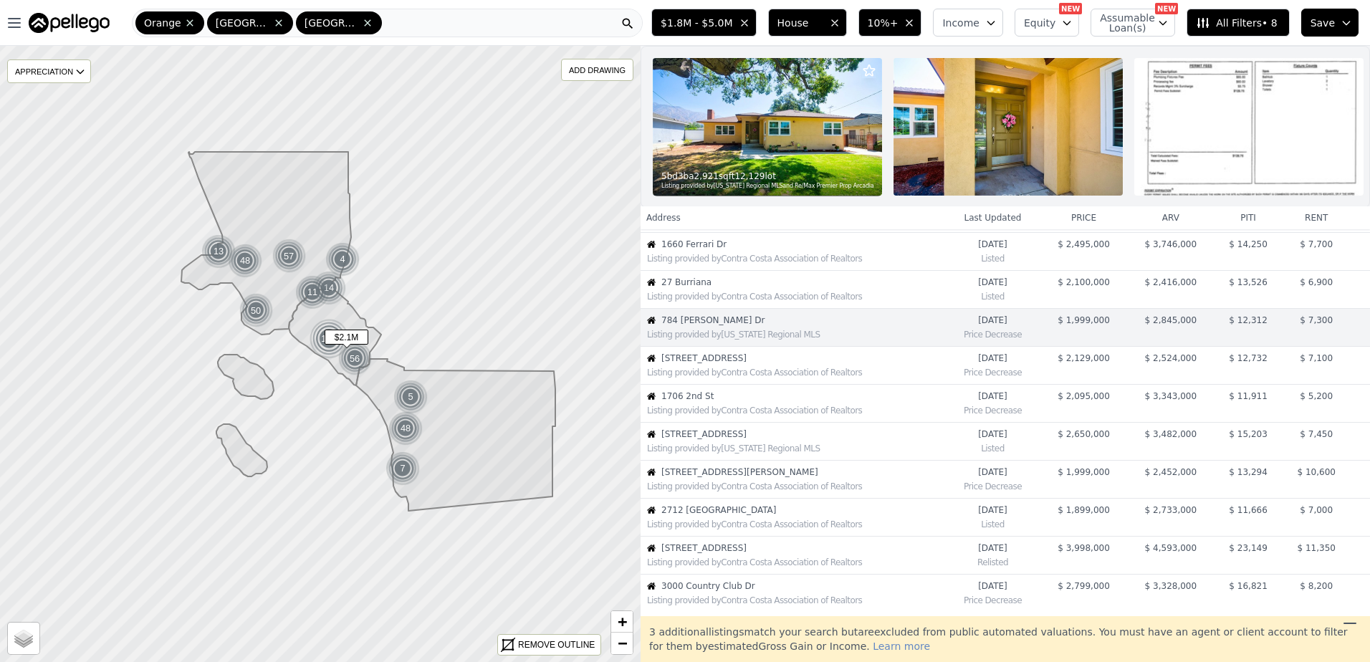
click at [749, 364] on span "27041 Ironwood Dr" at bounding box center [802, 358] width 283 height 11
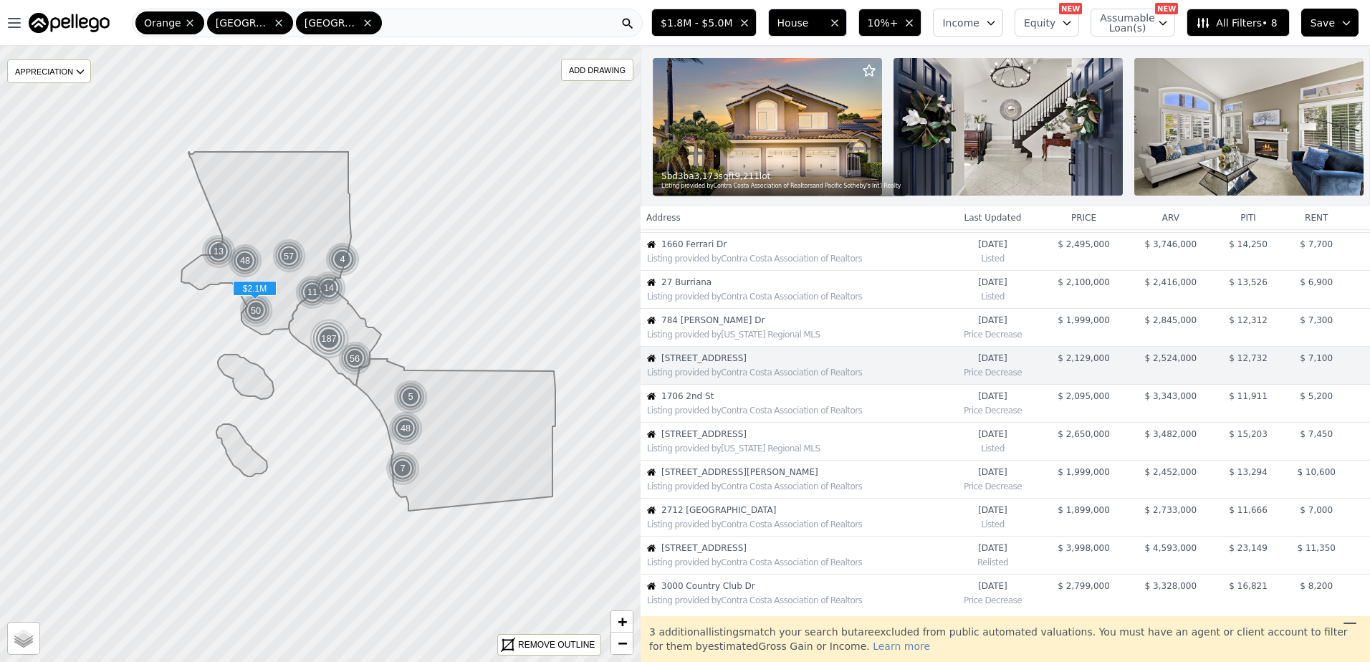
scroll to position [150, 0]
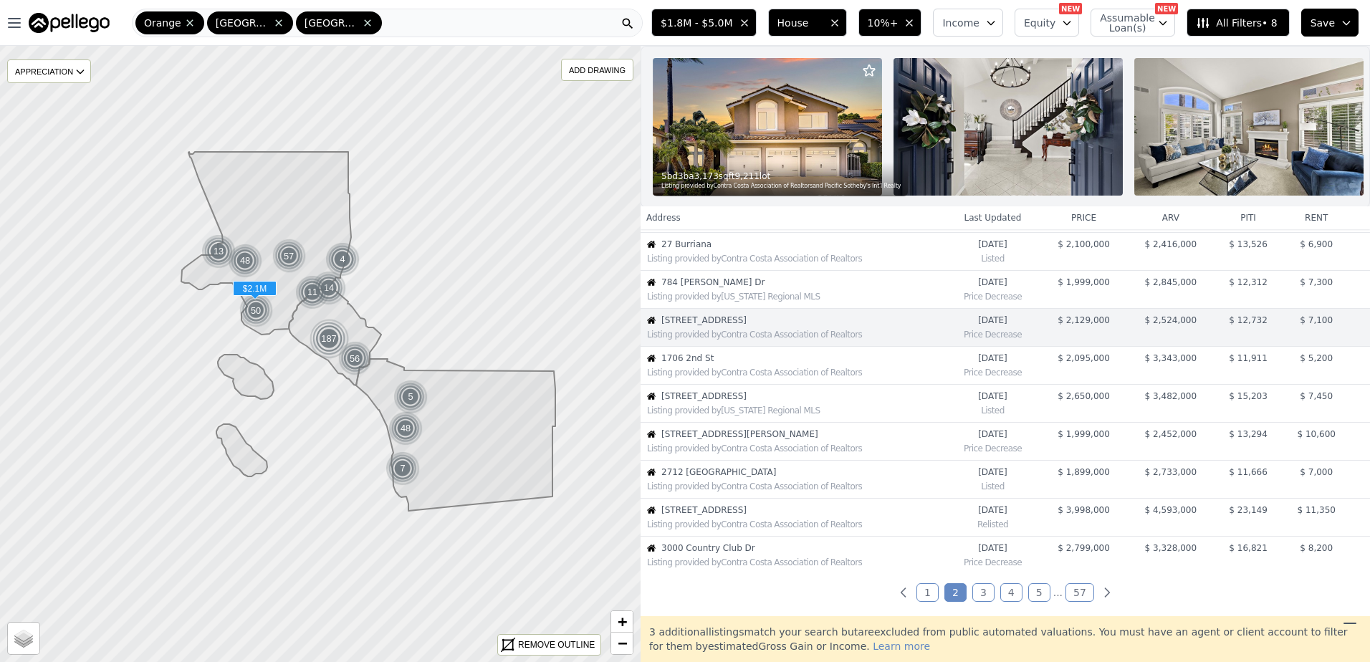
click at [714, 364] on span "1706 2nd St" at bounding box center [802, 358] width 283 height 11
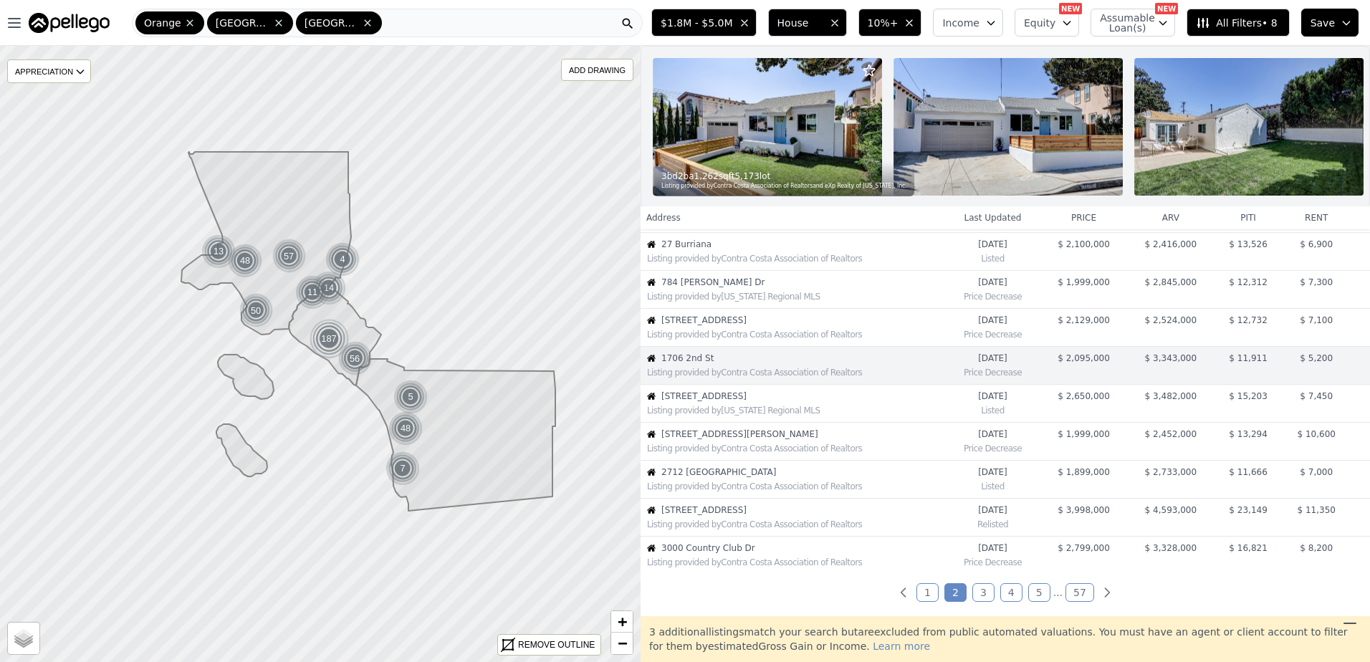
scroll to position [188, 0]
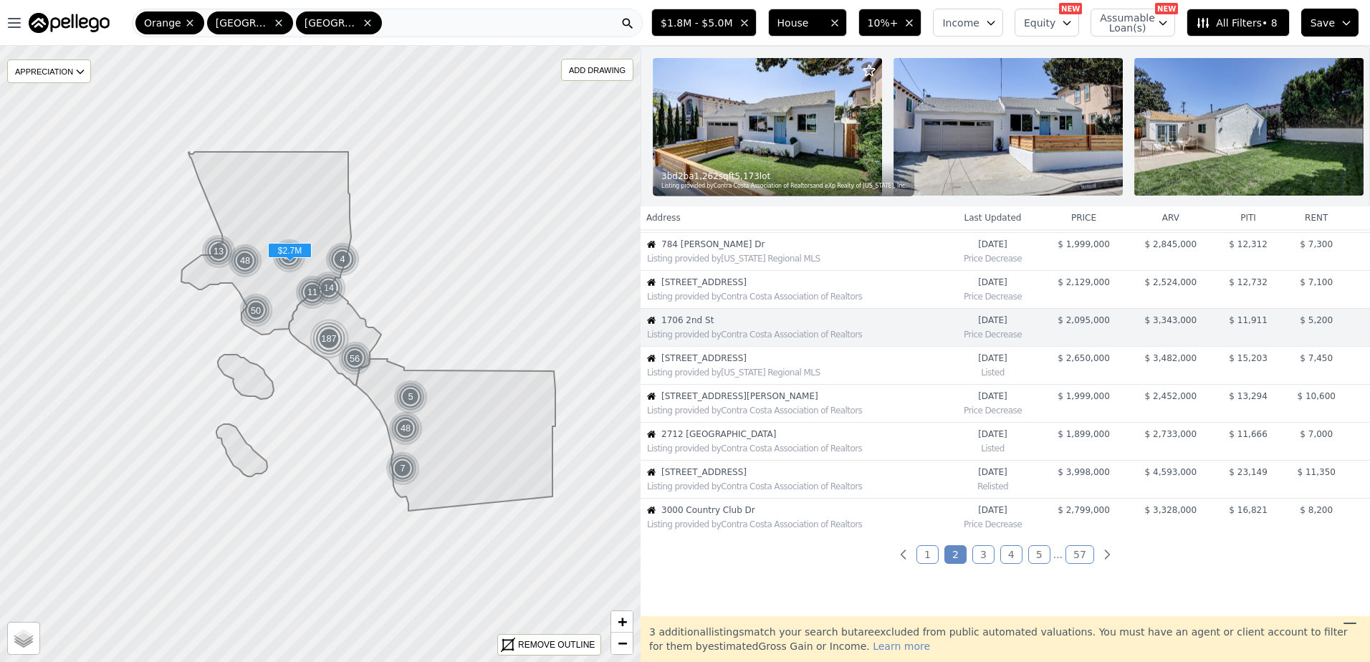
click at [740, 375] on div "Listing provided by California Regional MLS" at bounding box center [792, 371] width 303 height 14
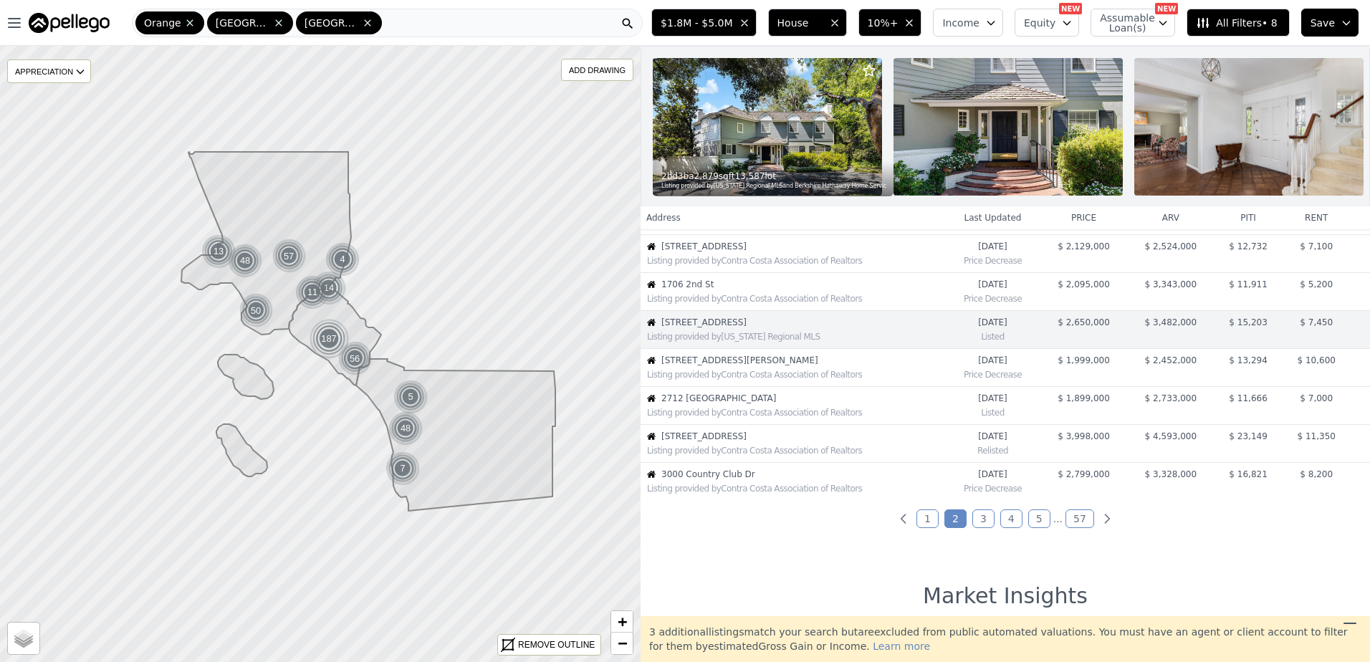
scroll to position [226, 0]
click at [743, 376] on div "Listing provided by Contra Costa Association of Realtors" at bounding box center [792, 371] width 303 height 14
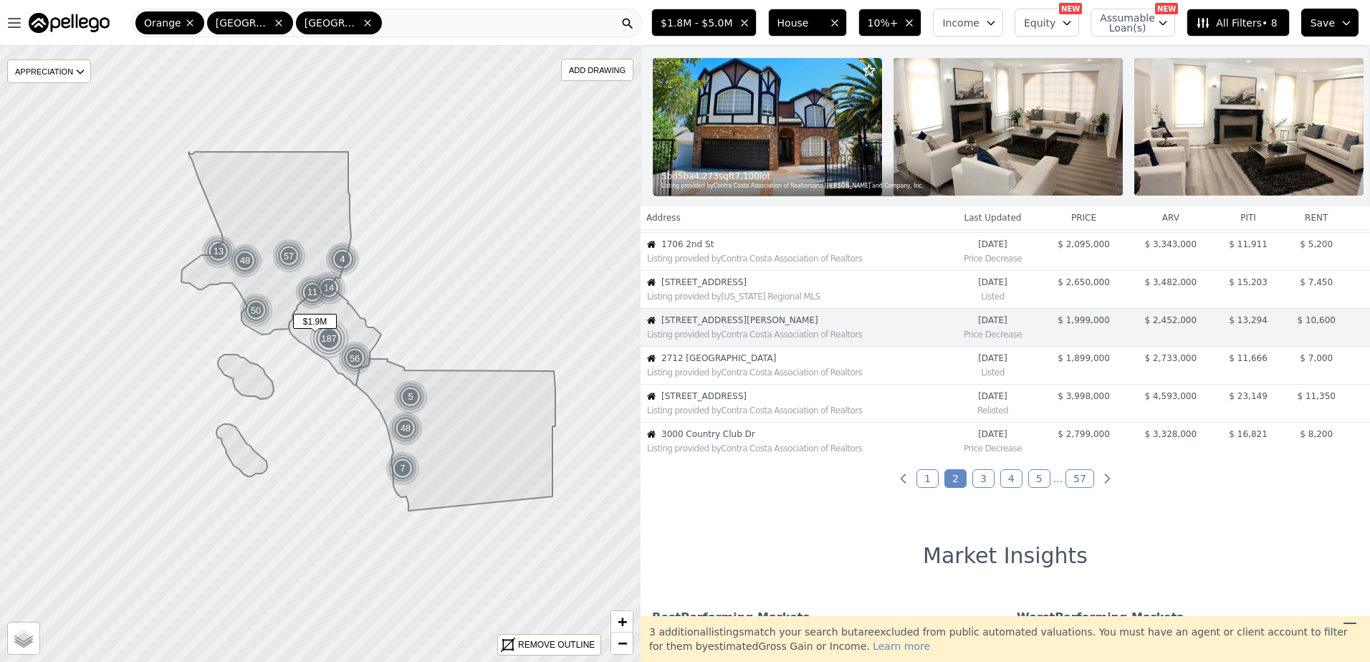
click at [735, 364] on span "2712 Ashwood" at bounding box center [802, 358] width 283 height 11
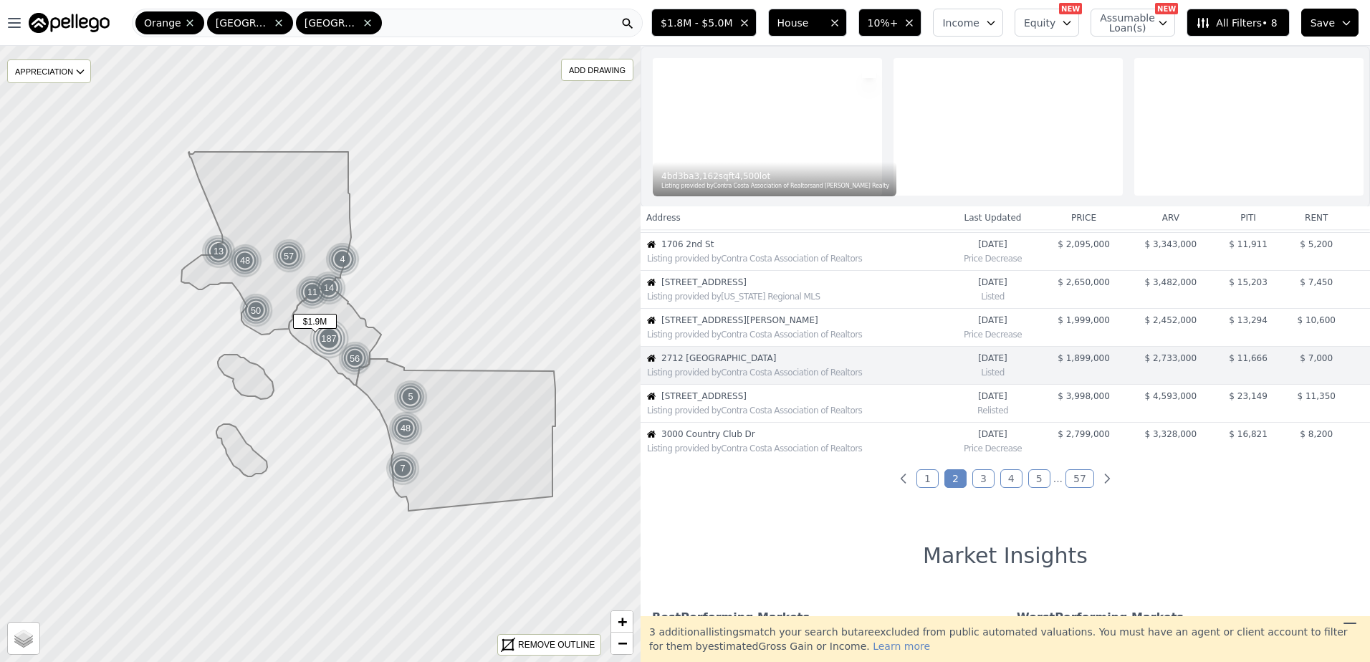
scroll to position [302, 0]
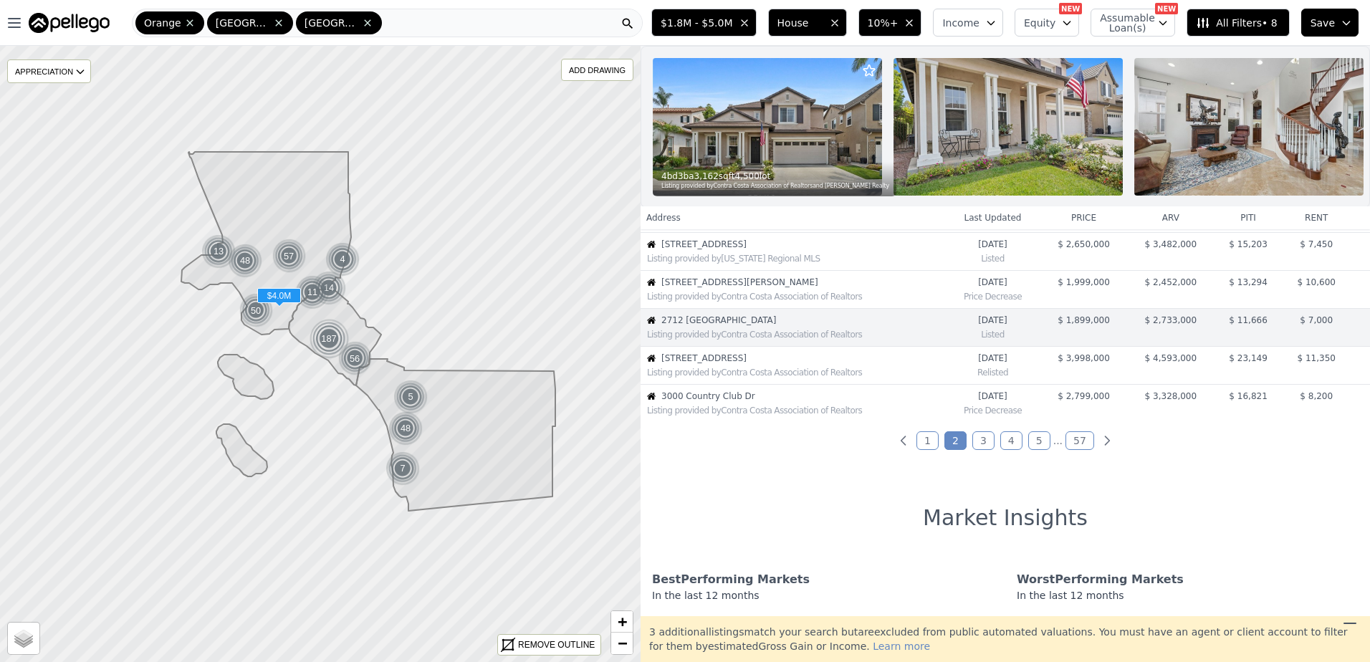
click at [723, 377] on div "Listing provided by Contra Costa Association of Realtors" at bounding box center [792, 371] width 303 height 14
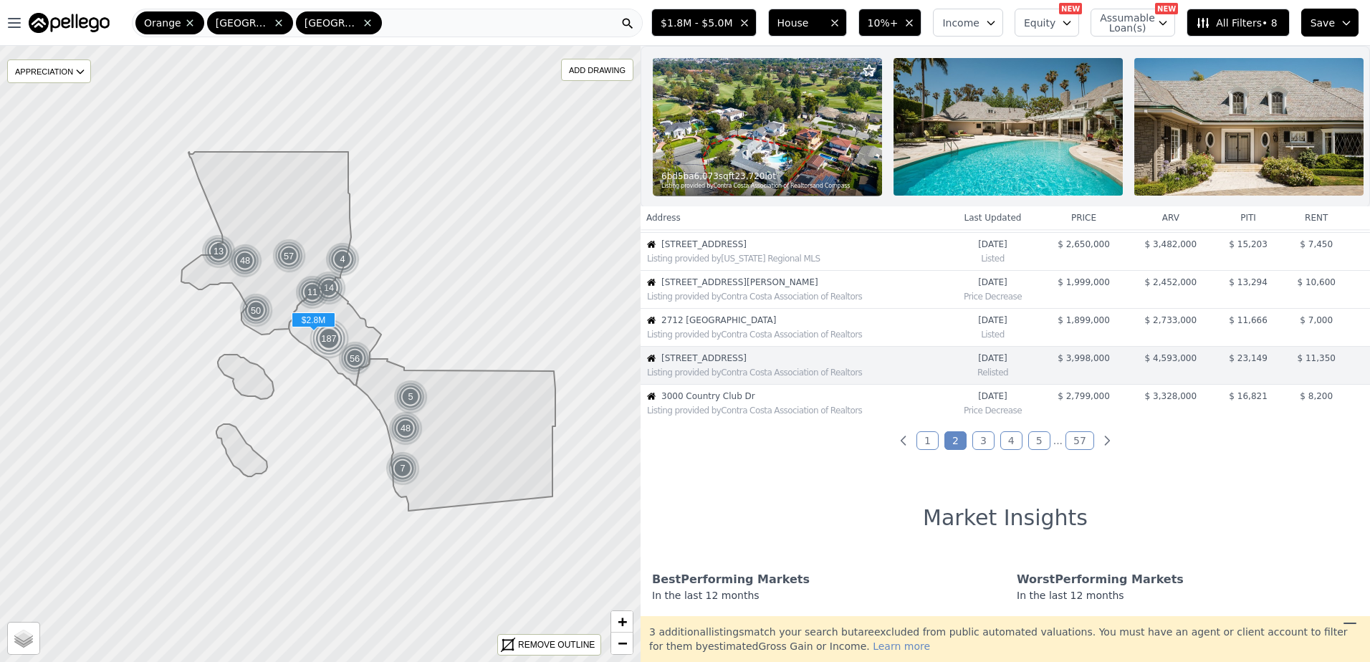
scroll to position [340, 0]
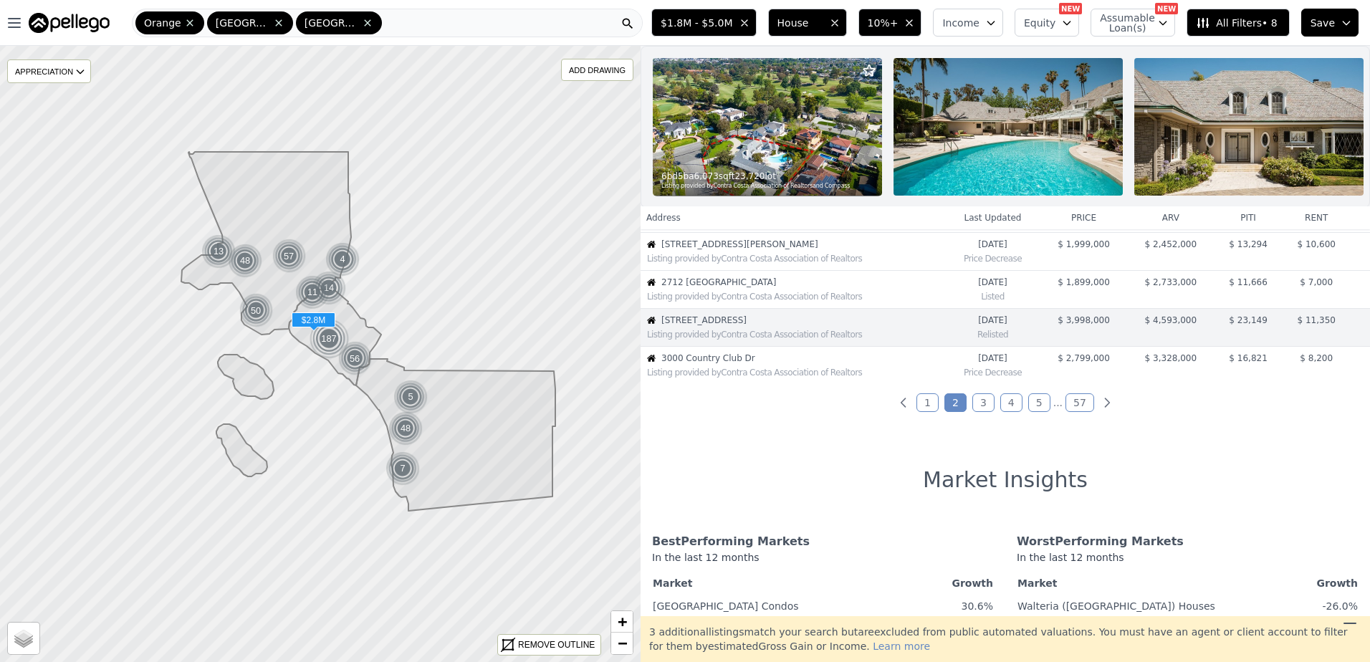
click at [725, 378] on div "Listing provided by Contra Costa Association of Realtors" at bounding box center [795, 372] width 297 height 11
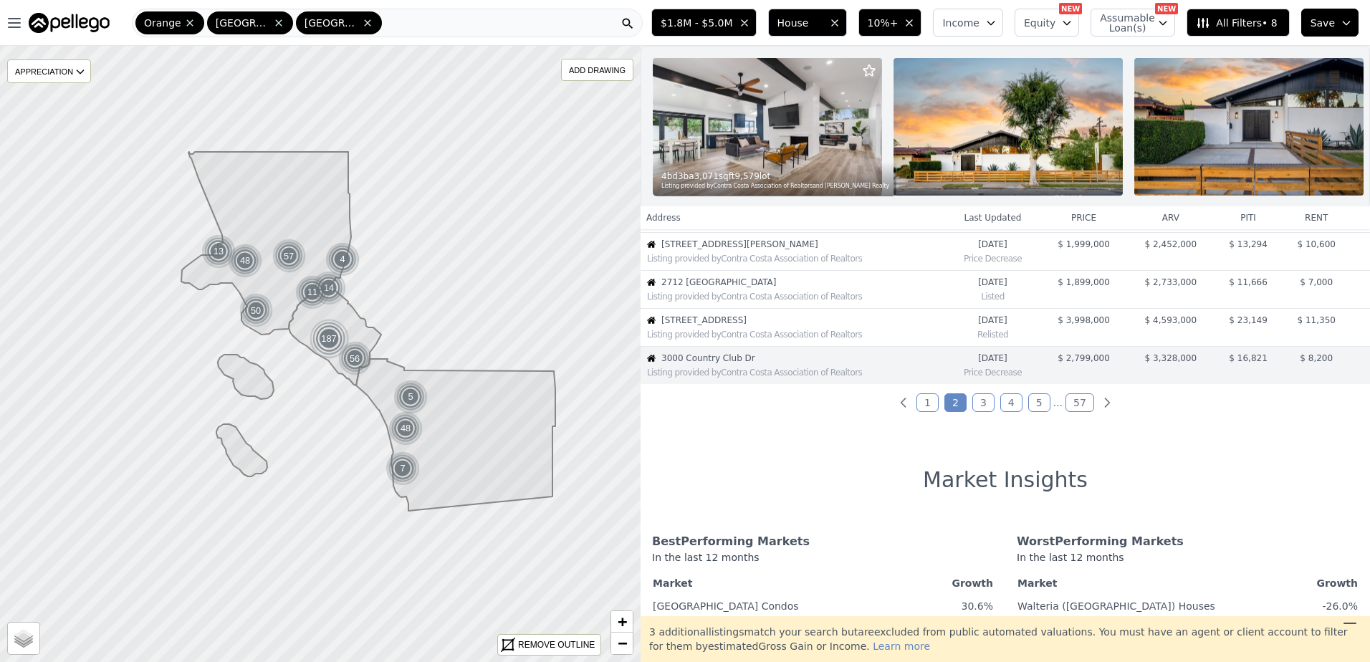
scroll to position [378, 0]
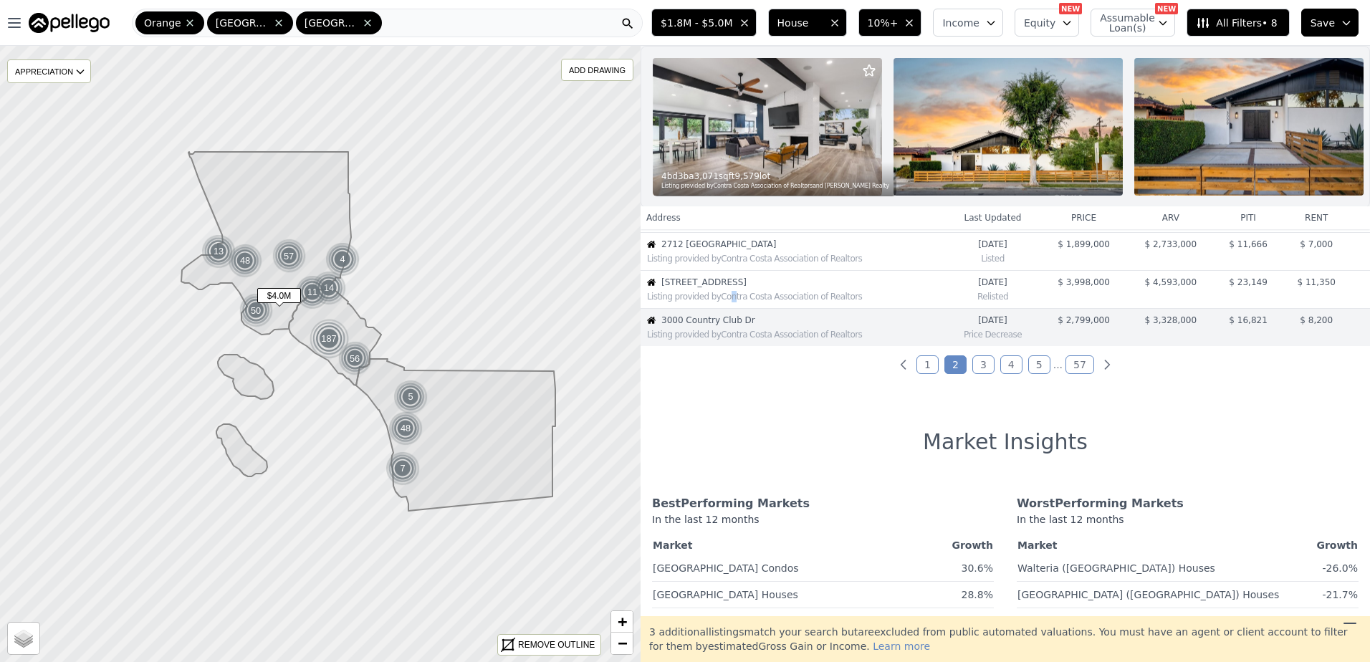
click at [724, 302] on div "Listing provided by Contra Costa Association of Realtors" at bounding box center [795, 296] width 297 height 11
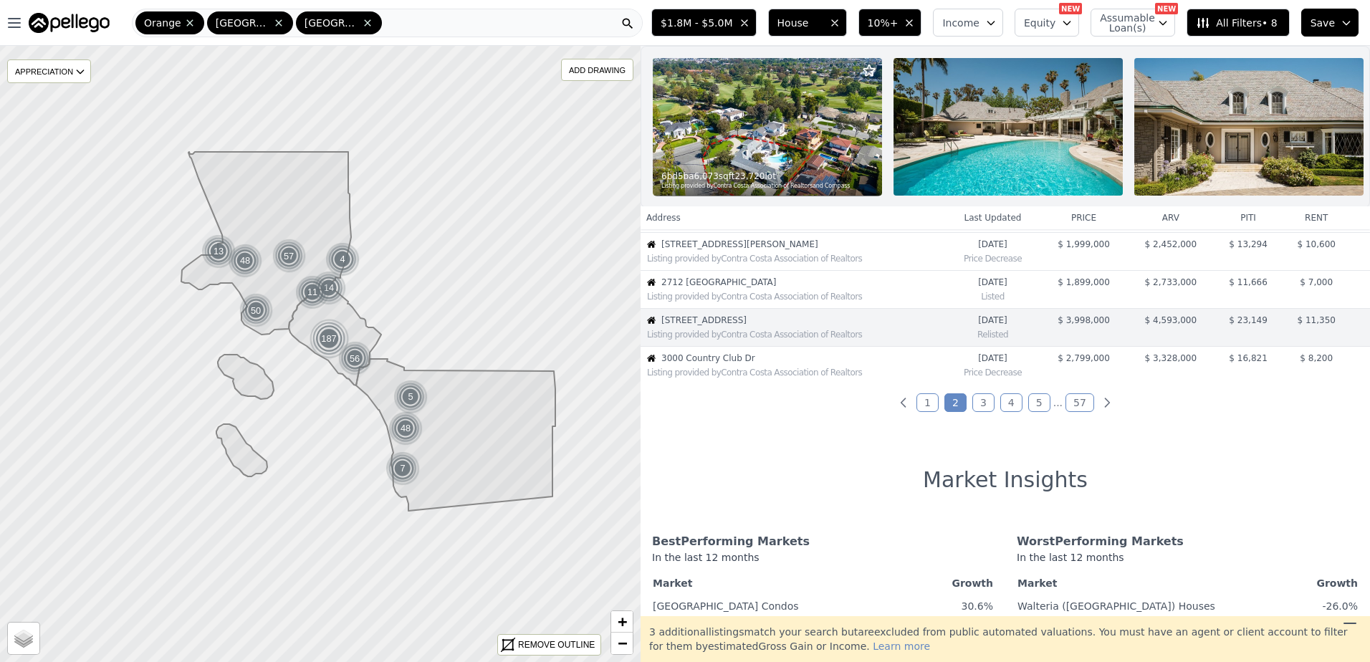
click at [985, 411] on link "3" at bounding box center [983, 402] width 22 height 19
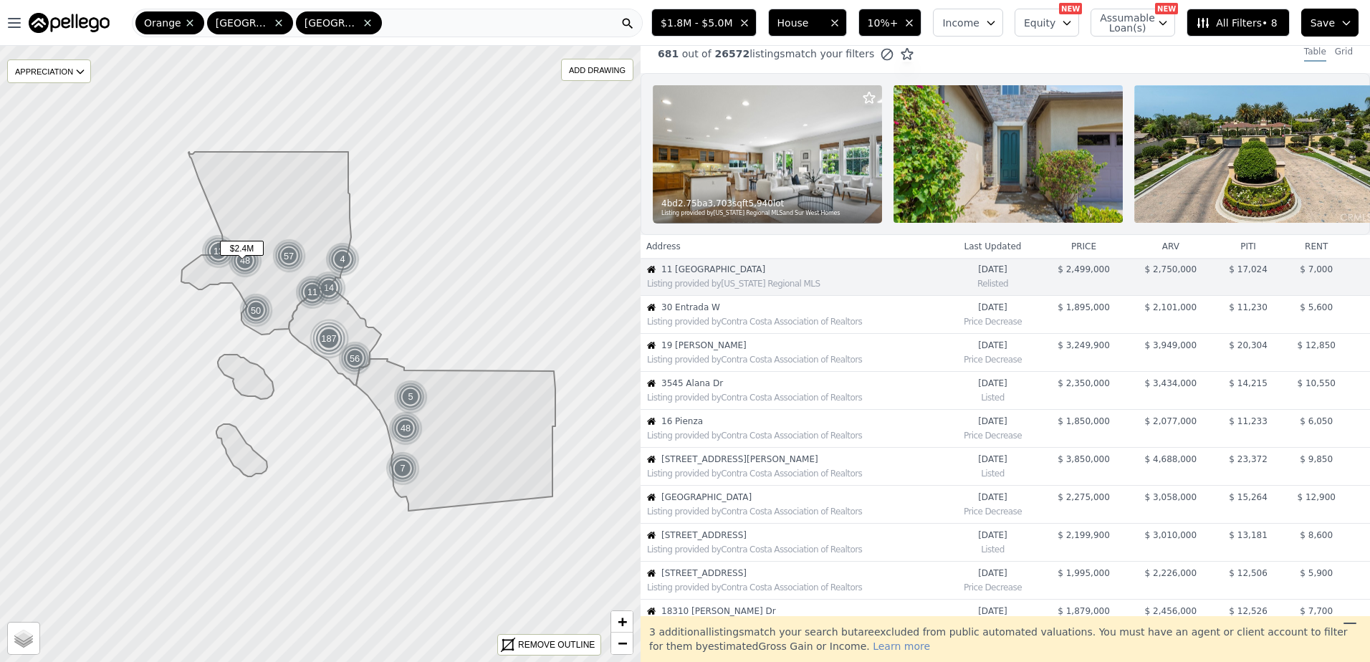
scroll to position [0, 0]
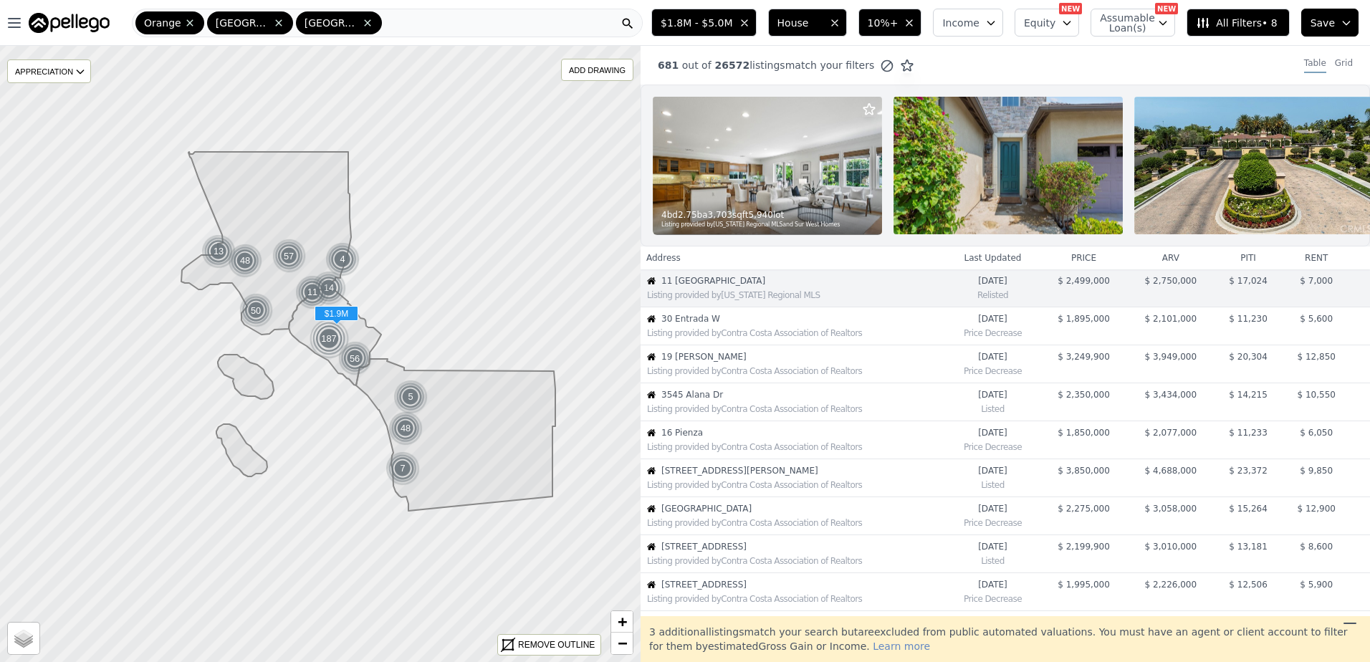
click at [733, 335] on div "Listing provided by Contra Costa Association of Realtors" at bounding box center [792, 332] width 303 height 14
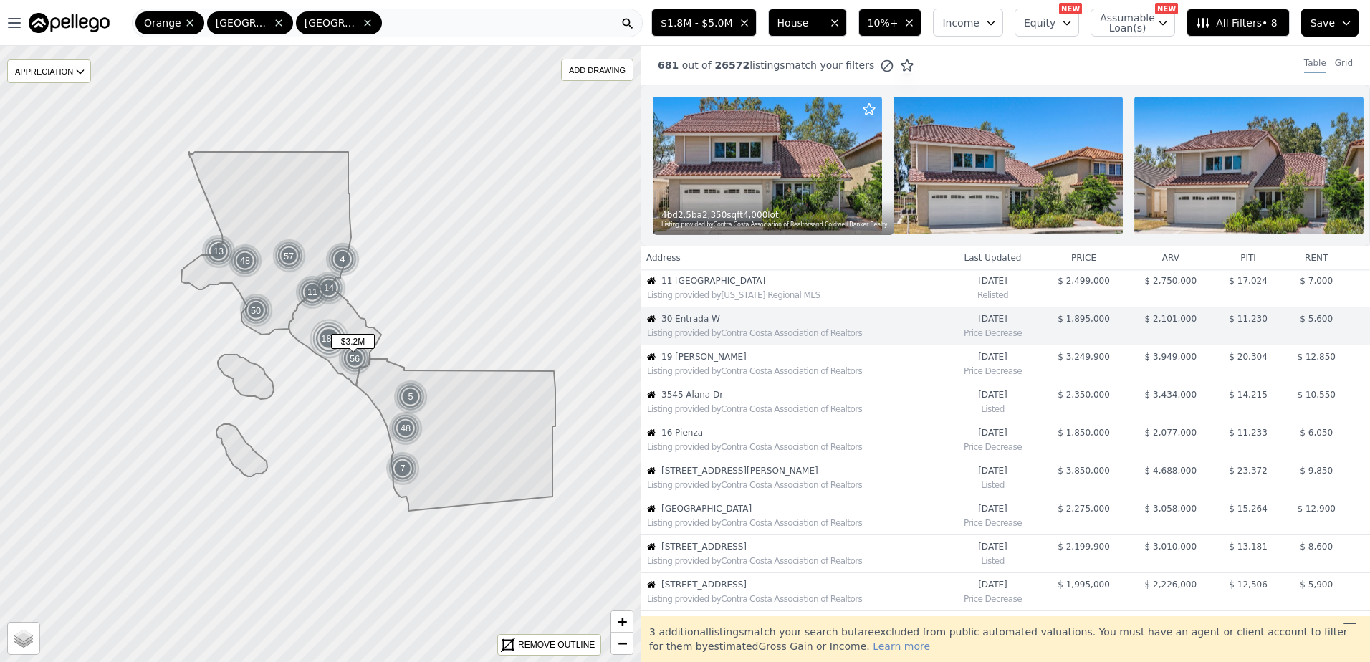
click at [719, 374] on div "Listing provided by Contra Costa Association of Realtors" at bounding box center [792, 370] width 303 height 14
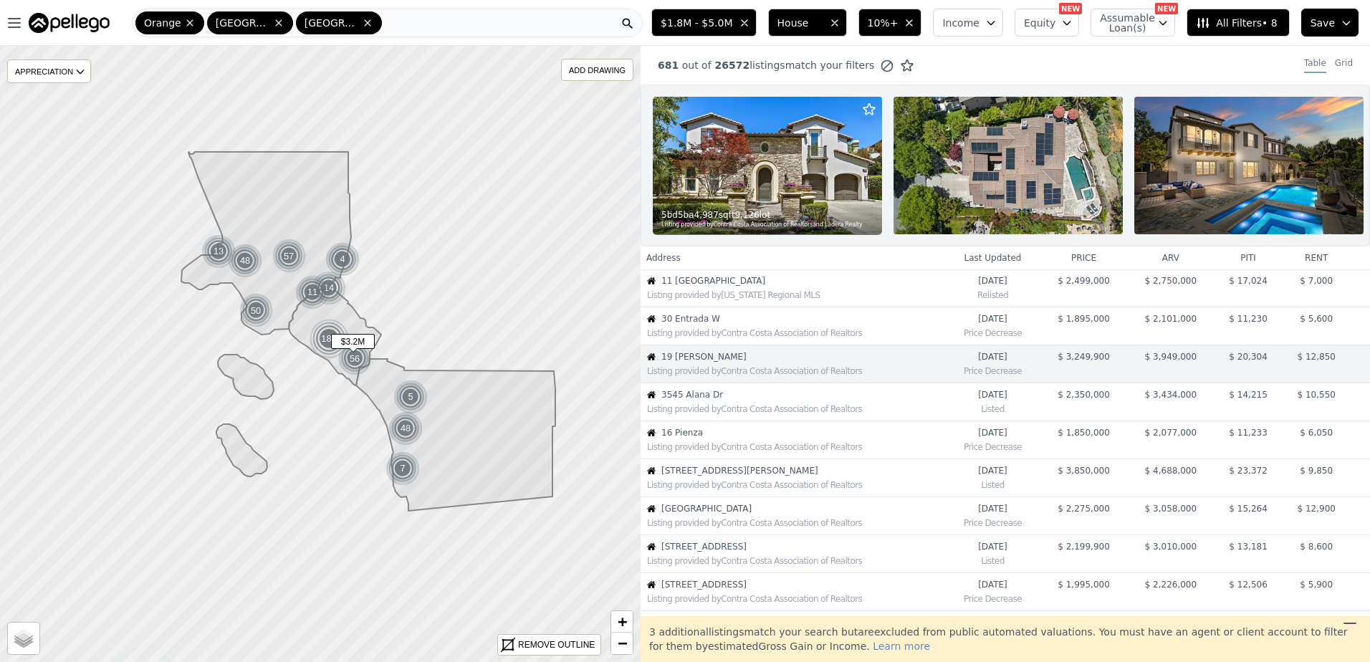
scroll to position [37, 0]
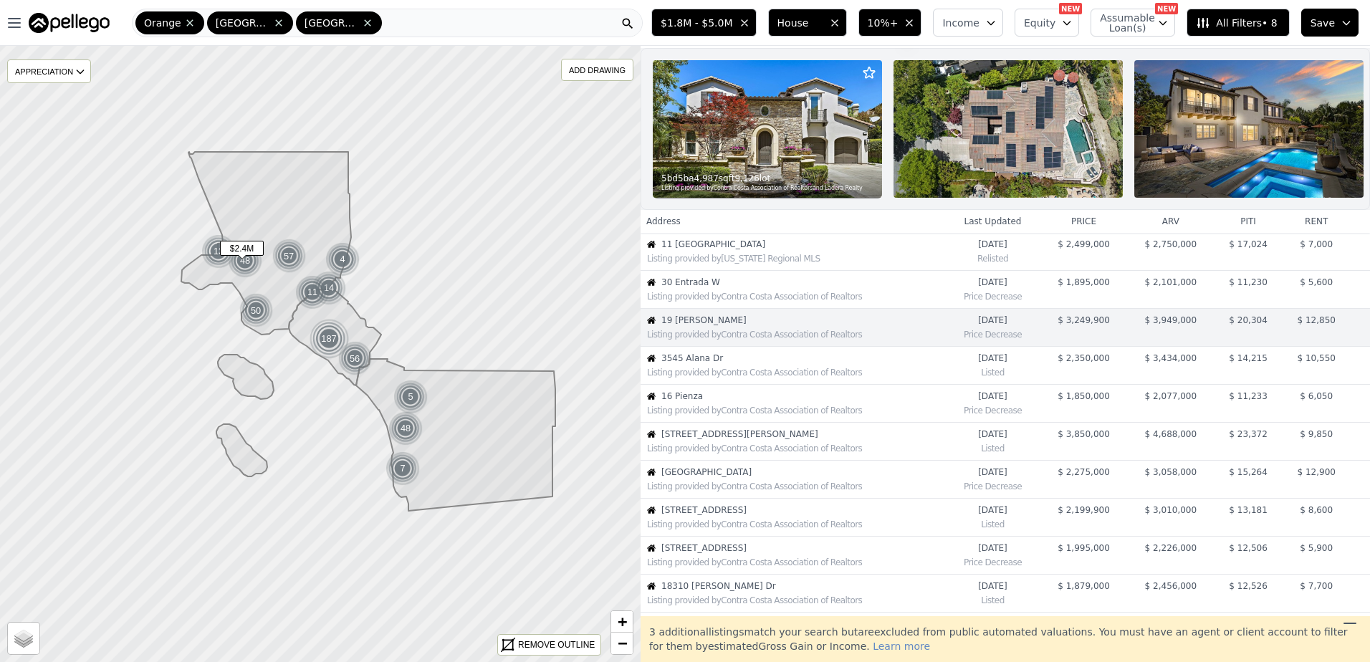
click at [696, 378] on div "Listing provided by Contra Costa Association of Realtors" at bounding box center [795, 372] width 297 height 11
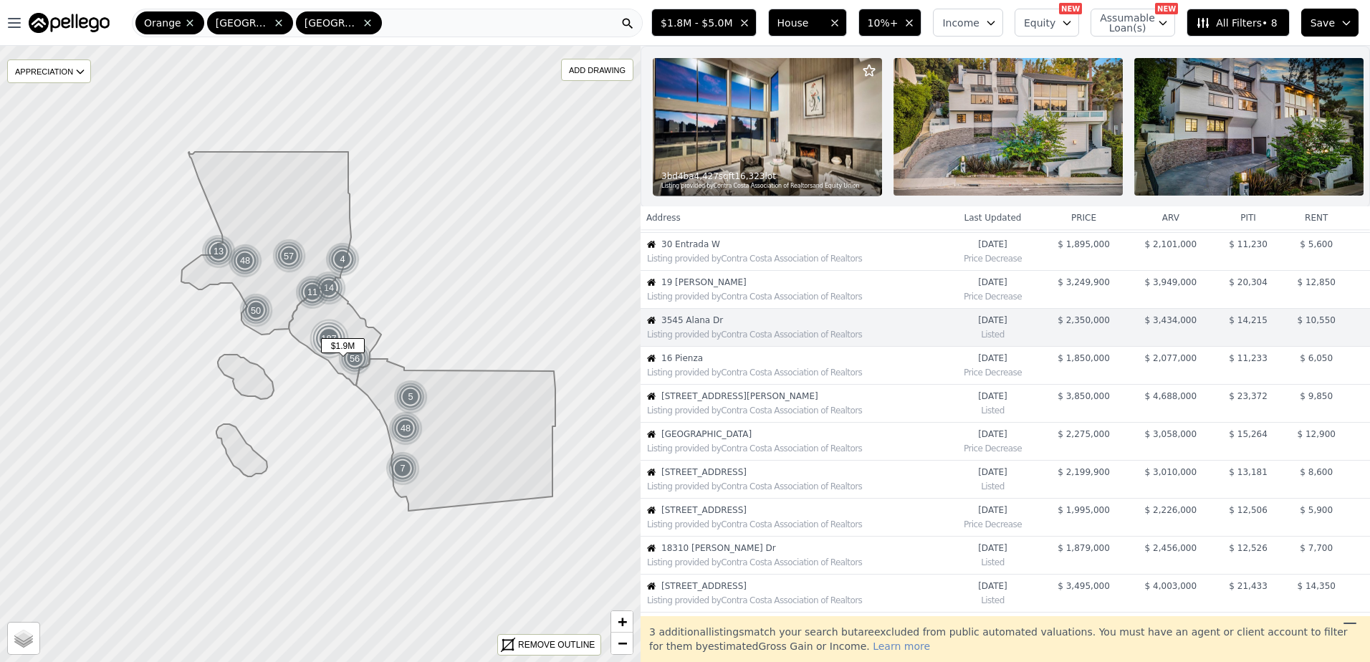
click at [707, 377] on div "Listing provided by Contra Costa Association of Realtors" at bounding box center [792, 371] width 303 height 14
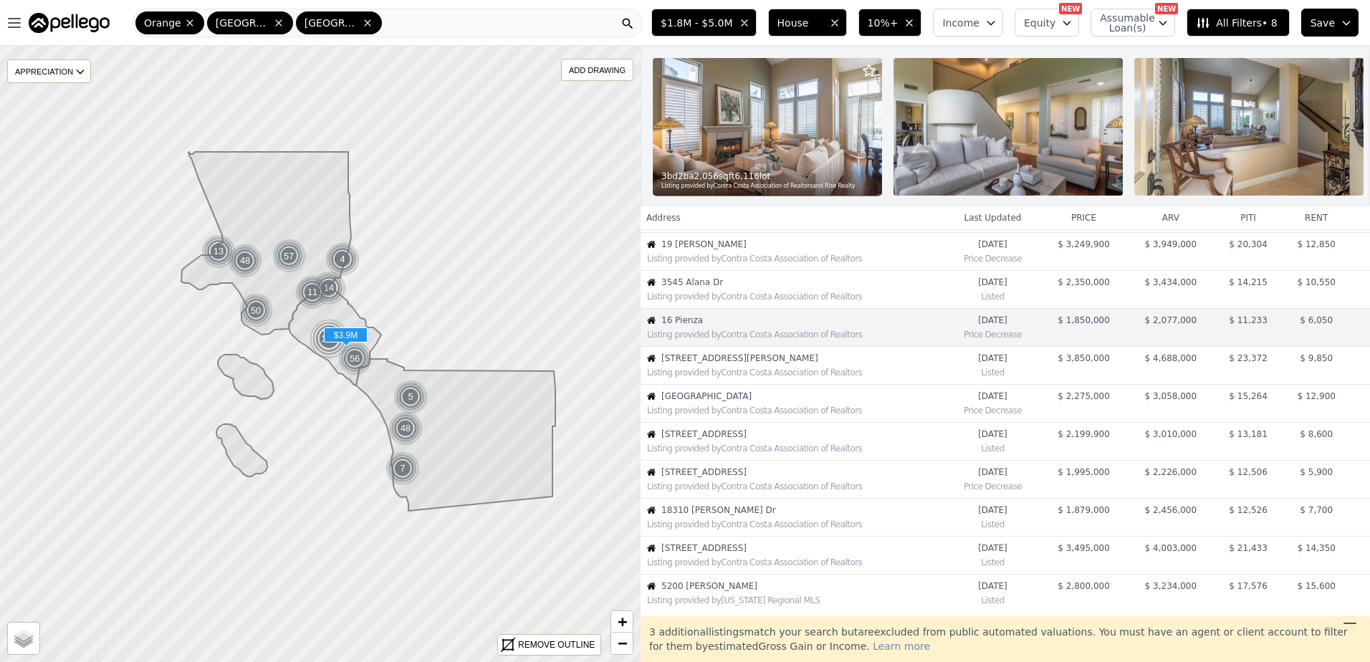
click at [720, 378] on div "Listing provided by Contra Costa Association of Realtors" at bounding box center [795, 372] width 297 height 11
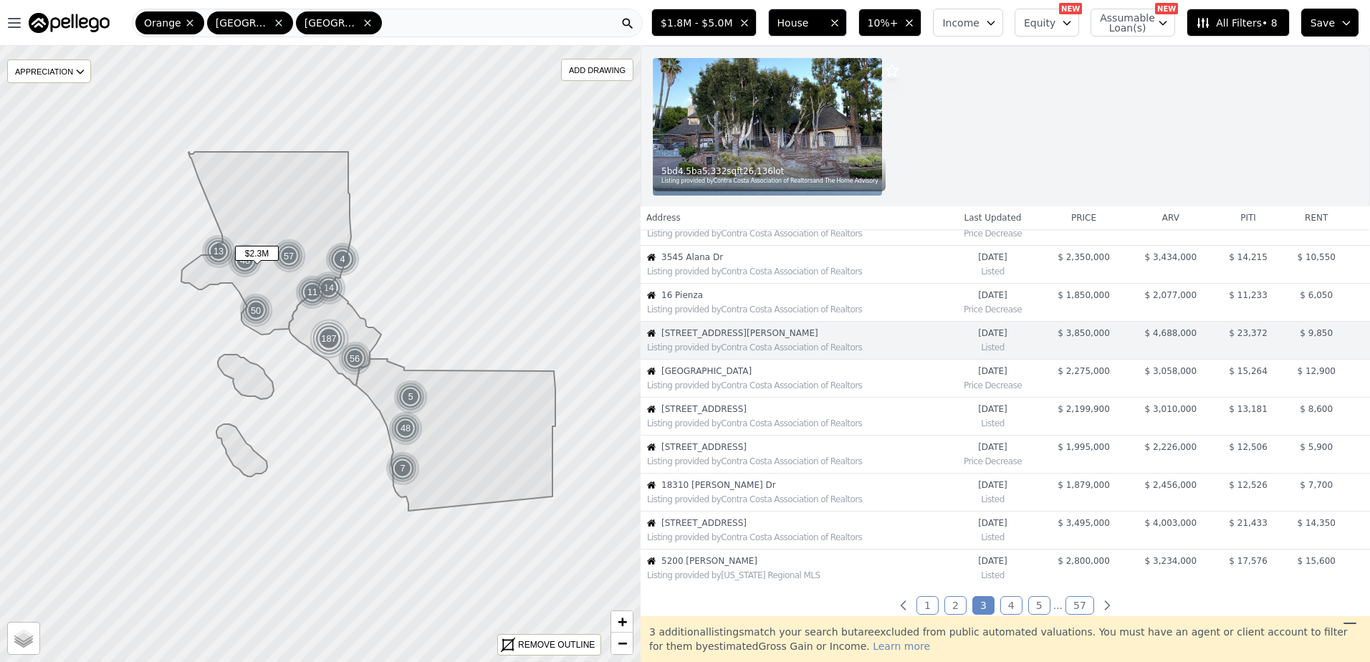
scroll to position [140, 0]
click at [723, 376] on div "Listing provided by Contra Costa Association of Realtors" at bounding box center [792, 382] width 303 height 14
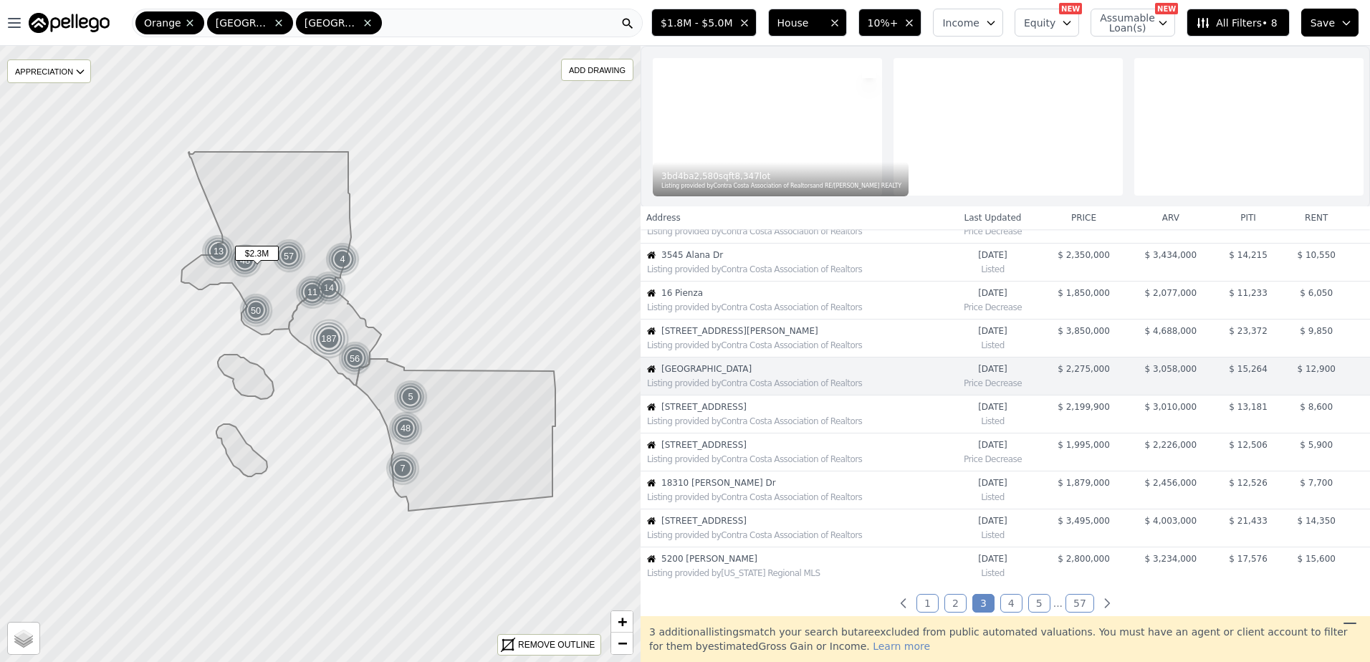
scroll to position [188, 0]
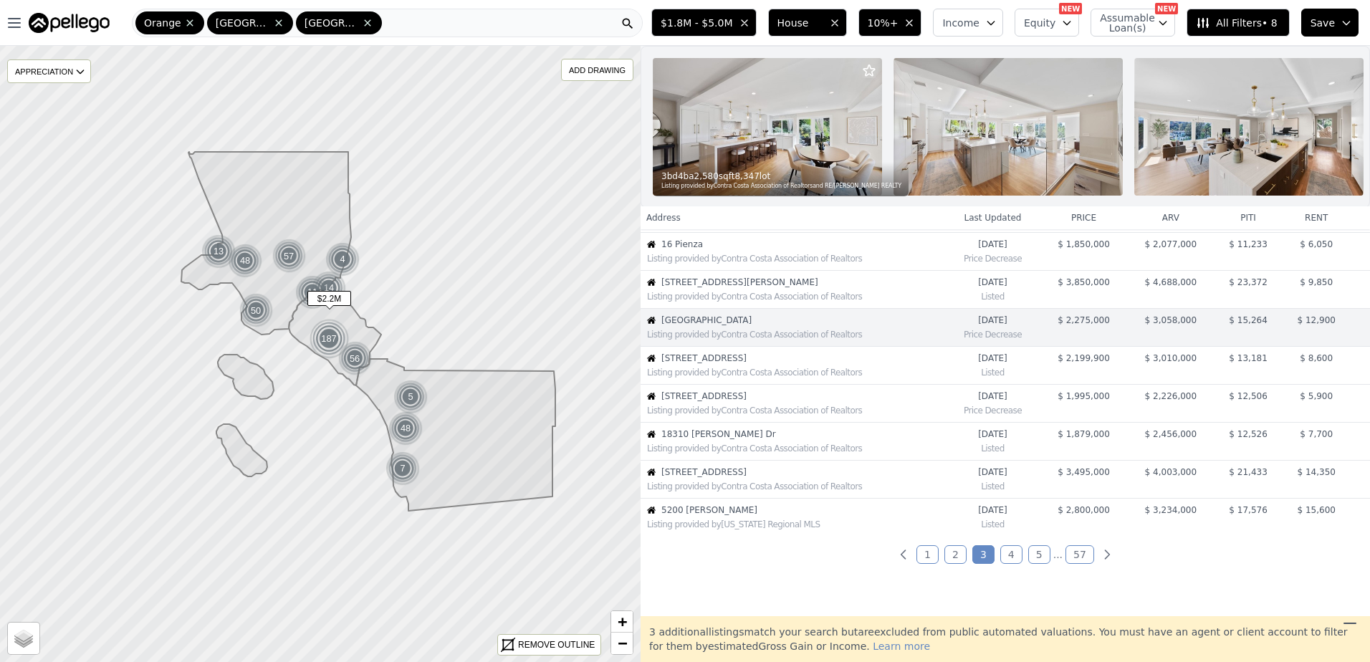
click at [707, 378] on div "Listing provided by Contra Costa Association of Realtors" at bounding box center [795, 372] width 297 height 11
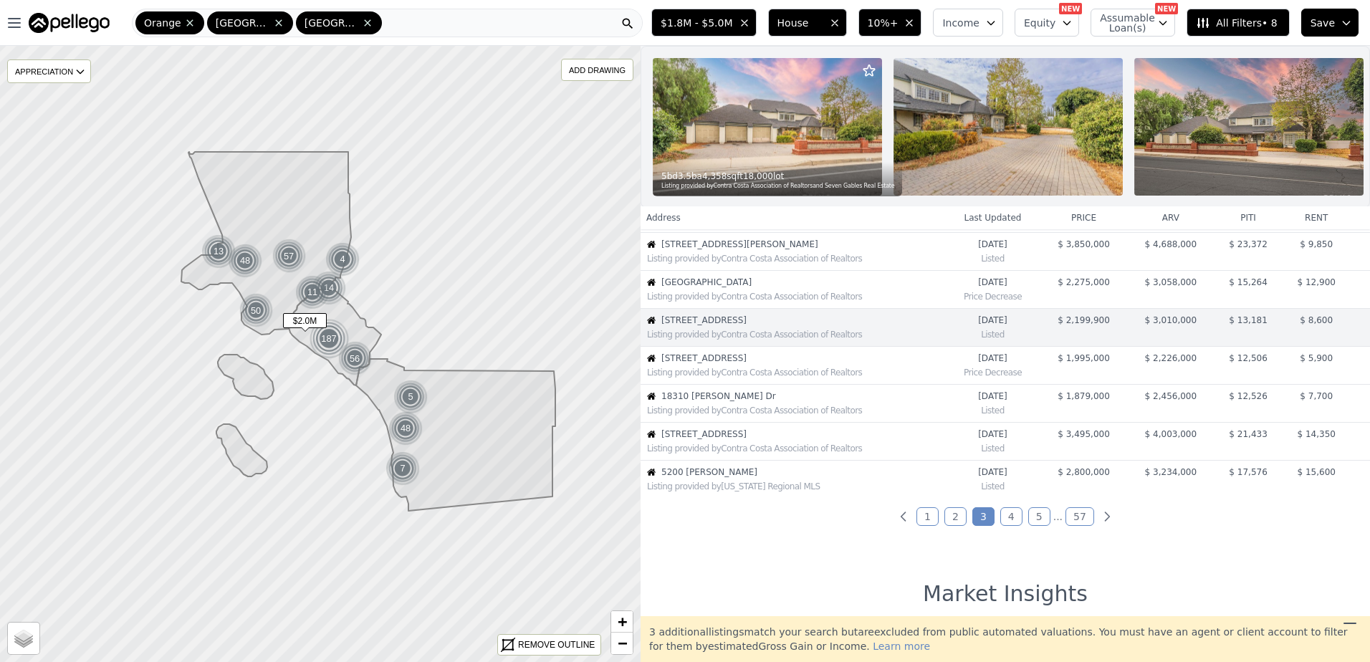
click at [730, 364] on span "1916 Pine St" at bounding box center [802, 358] width 283 height 11
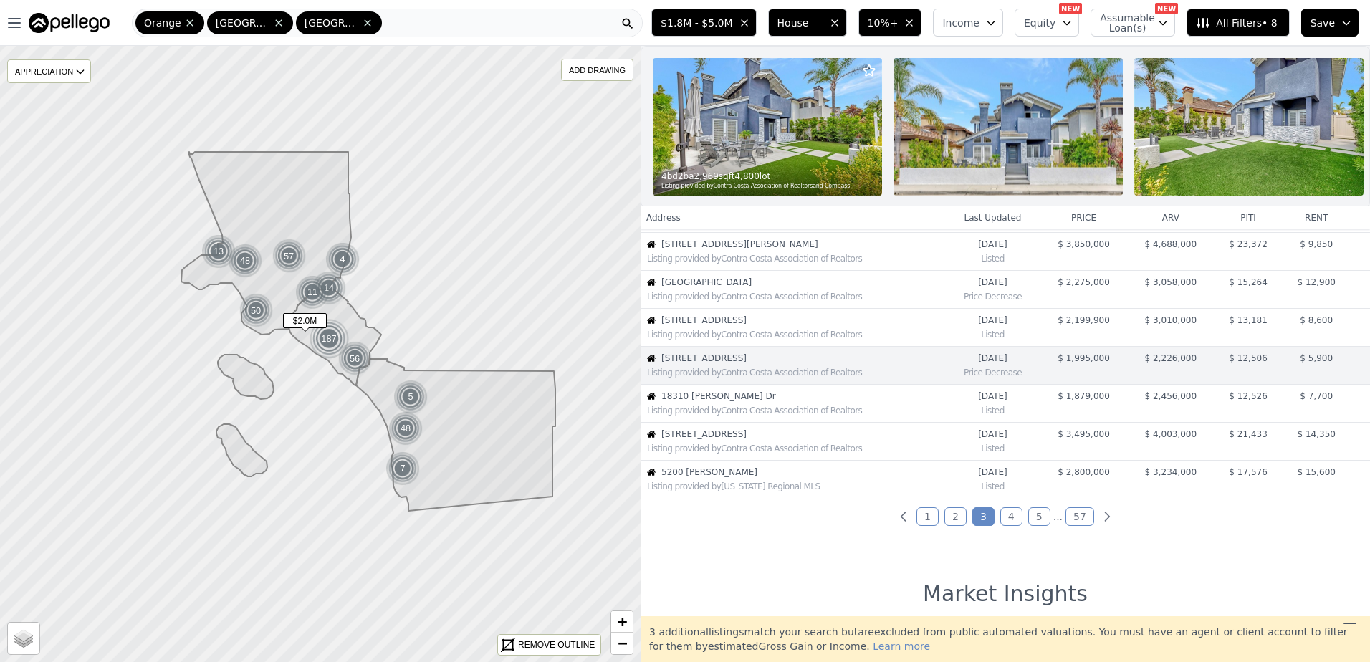
scroll to position [264, 0]
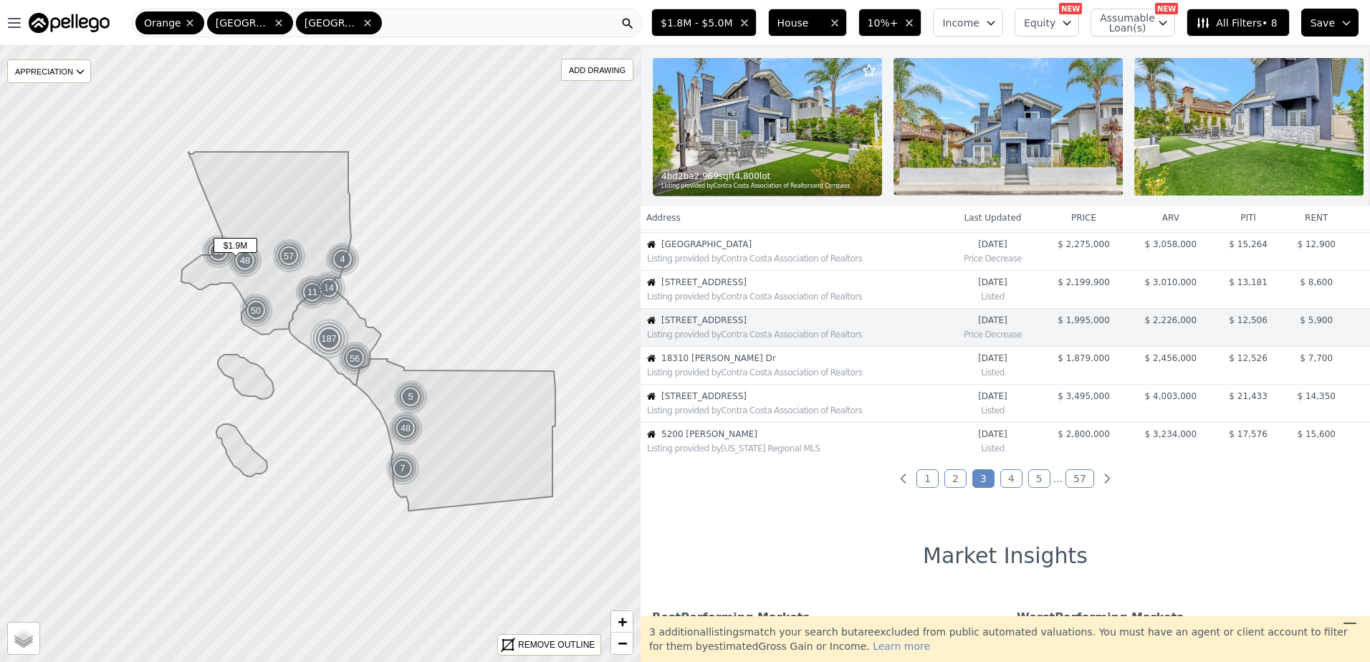
click at [724, 377] on div "Listing provided by Contra Costa Association of Realtors" at bounding box center [792, 371] width 303 height 14
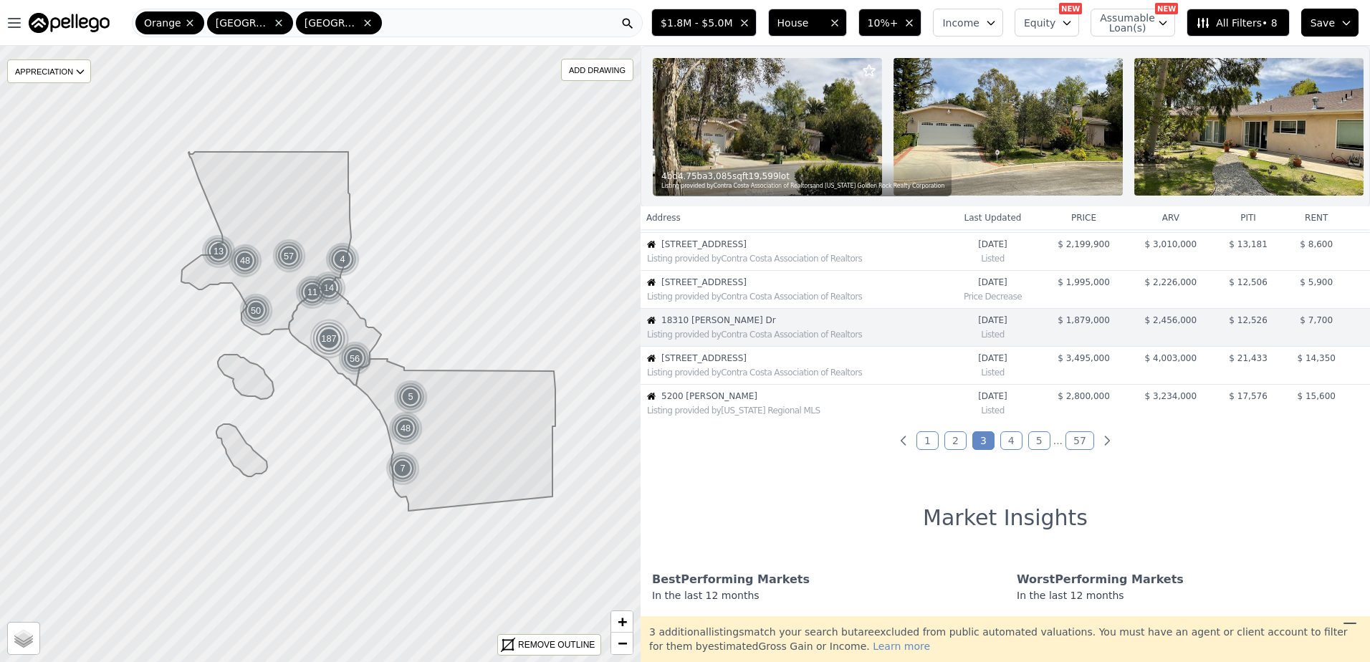
click at [921, 450] on link "1" at bounding box center [928, 440] width 22 height 19
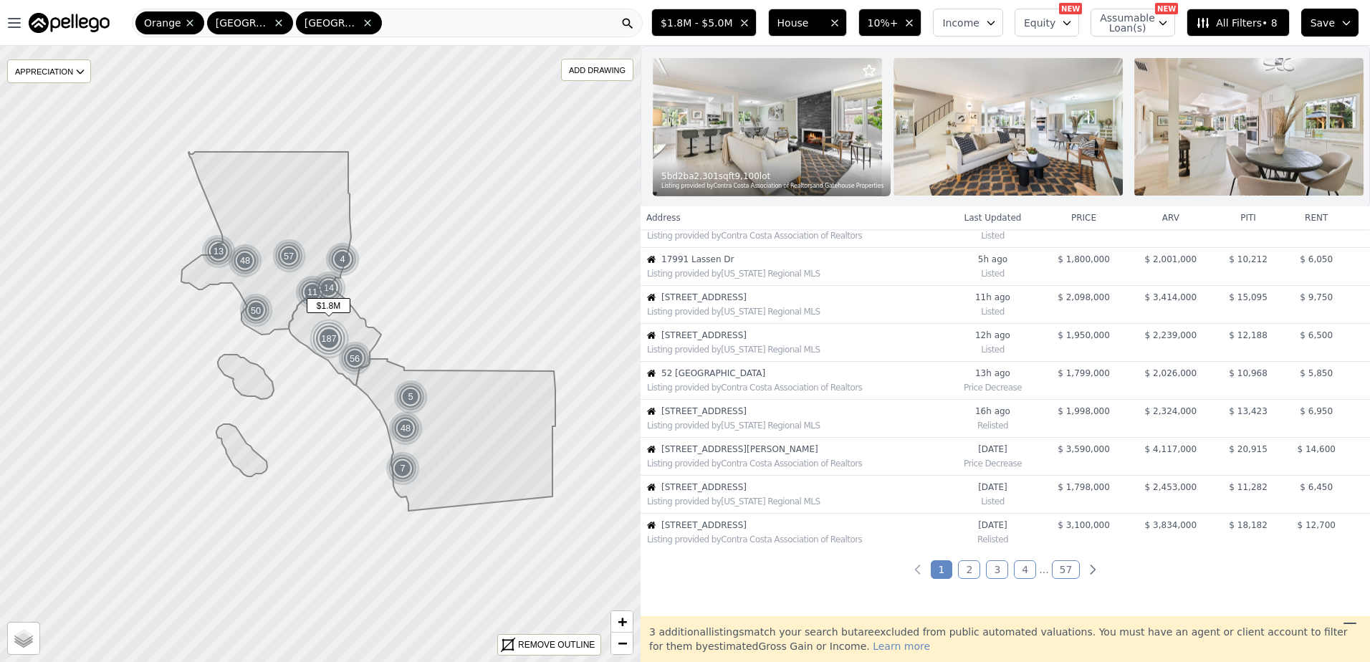
scroll to position [215, 0]
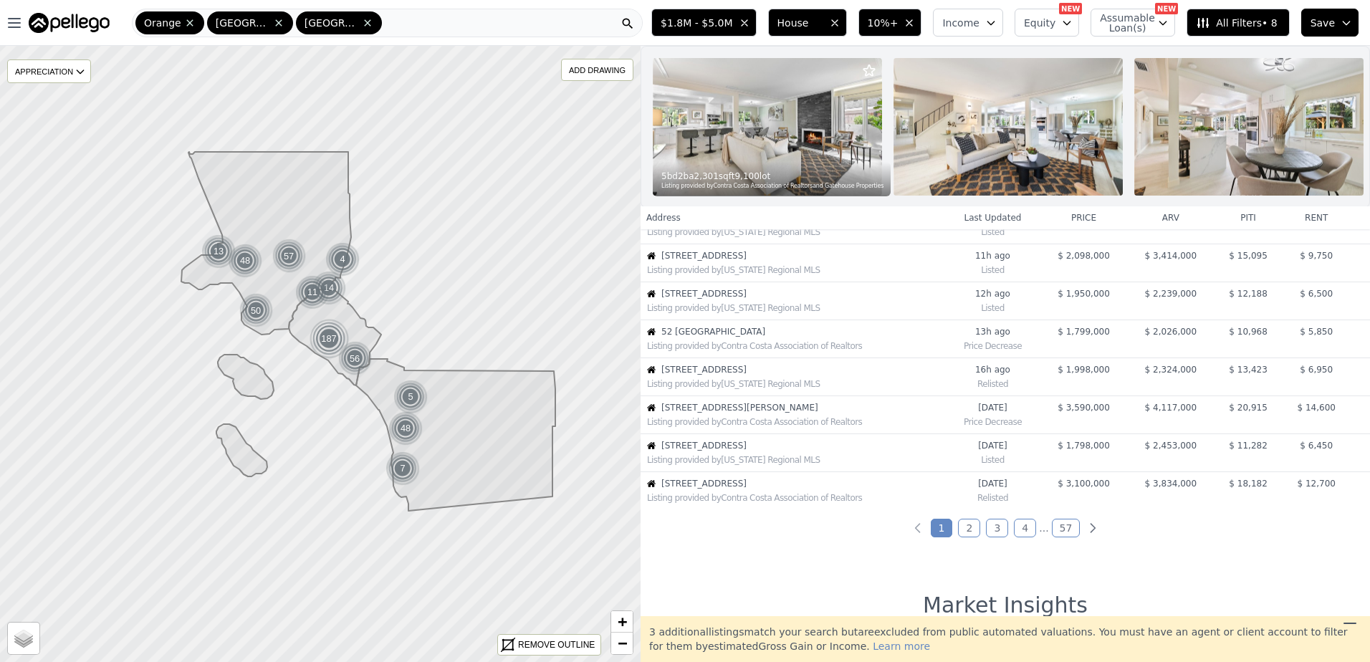
click at [969, 532] on link "2" at bounding box center [969, 528] width 22 height 19
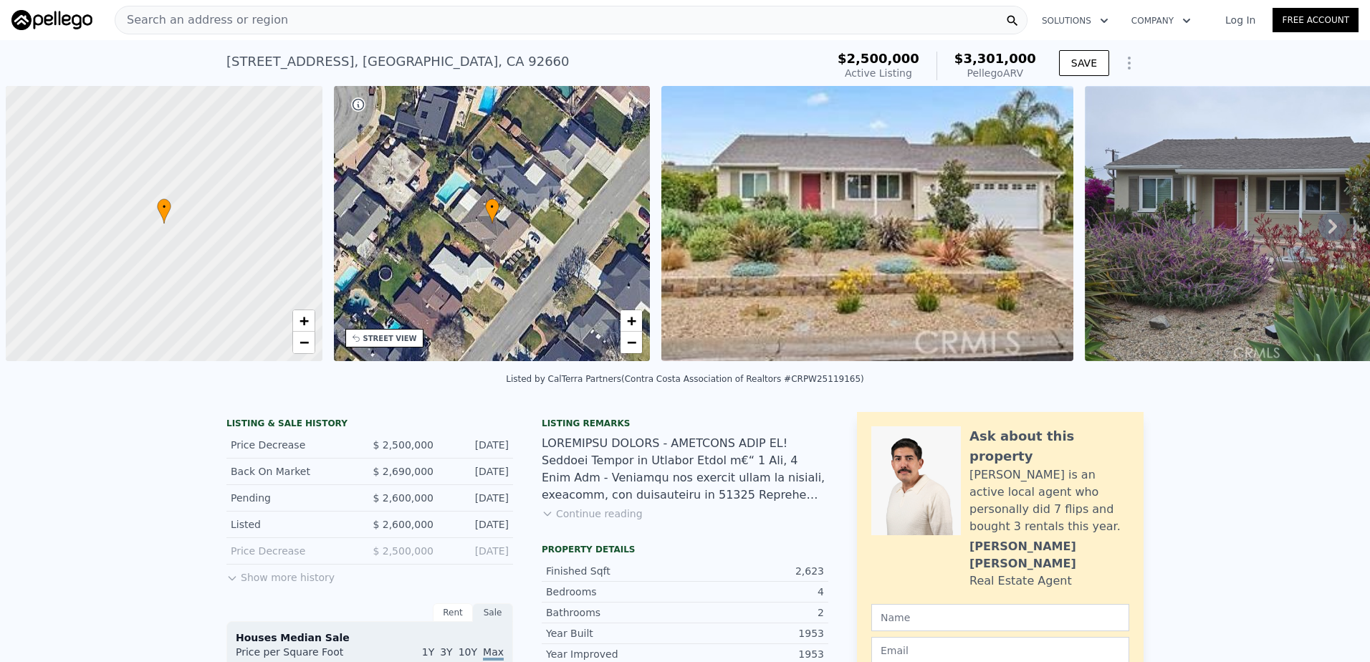
scroll to position [0, 6]
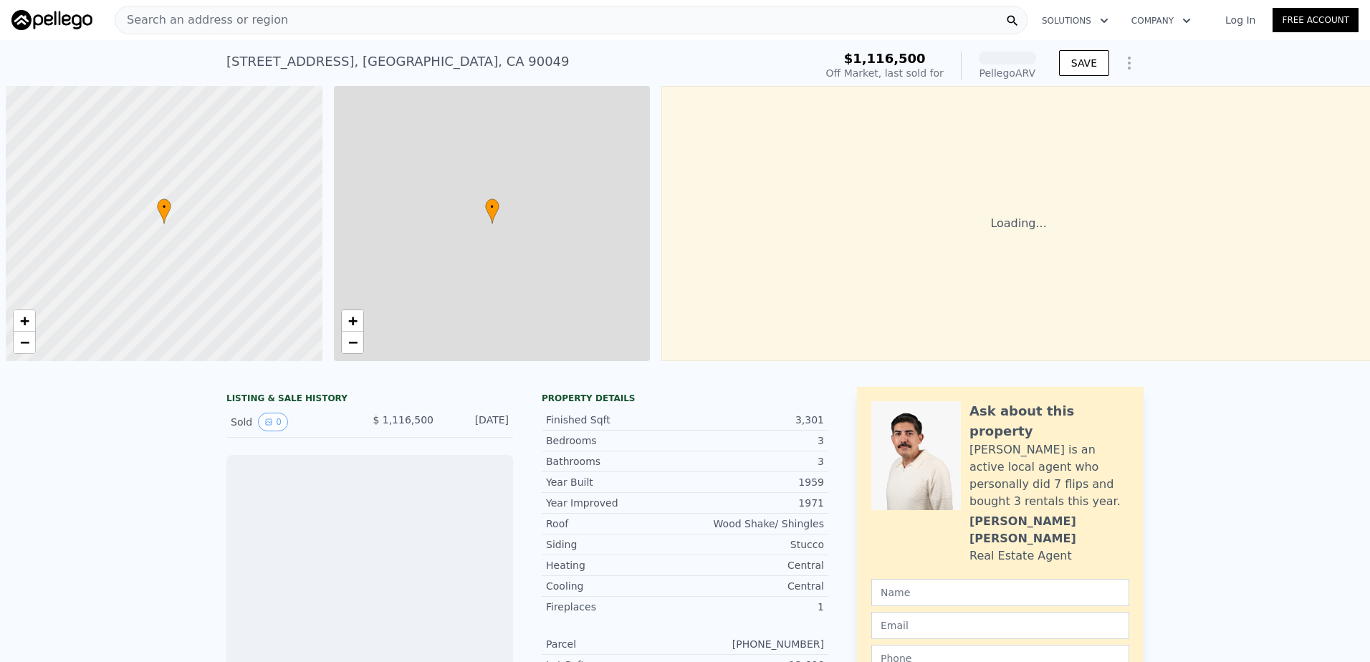
scroll to position [0, 6]
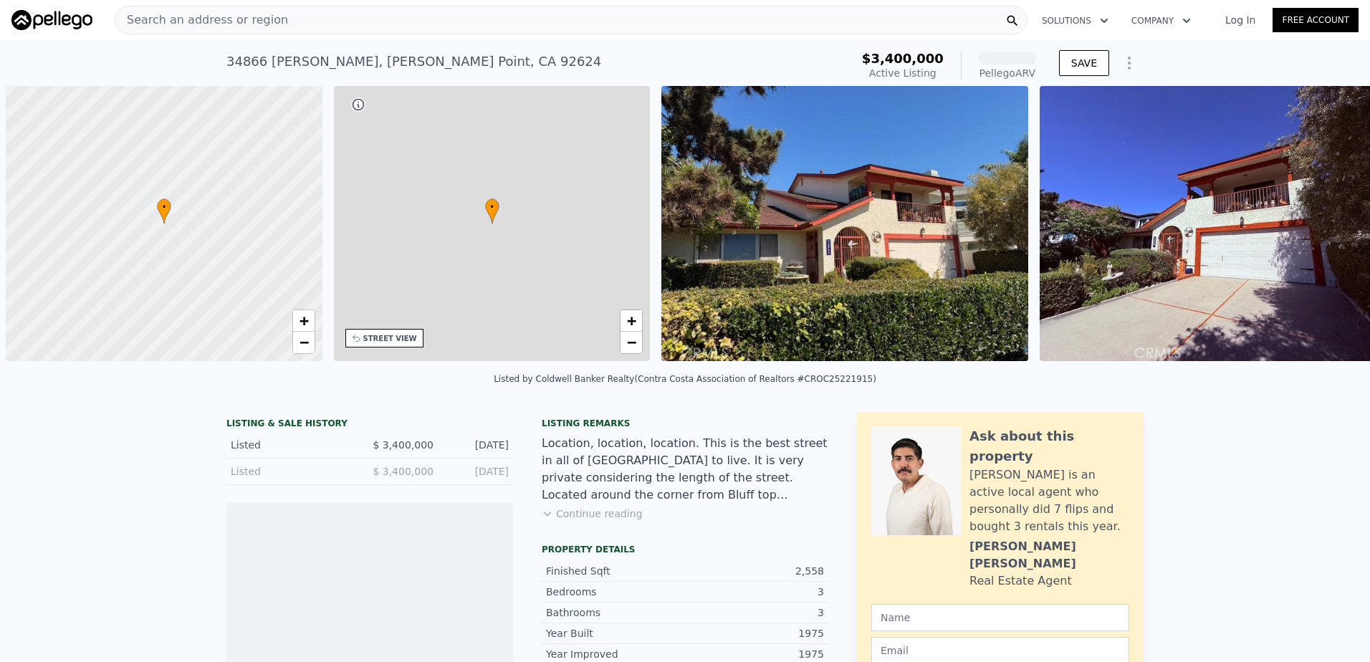
scroll to position [0, 6]
